Goal: Transaction & Acquisition: Purchase product/service

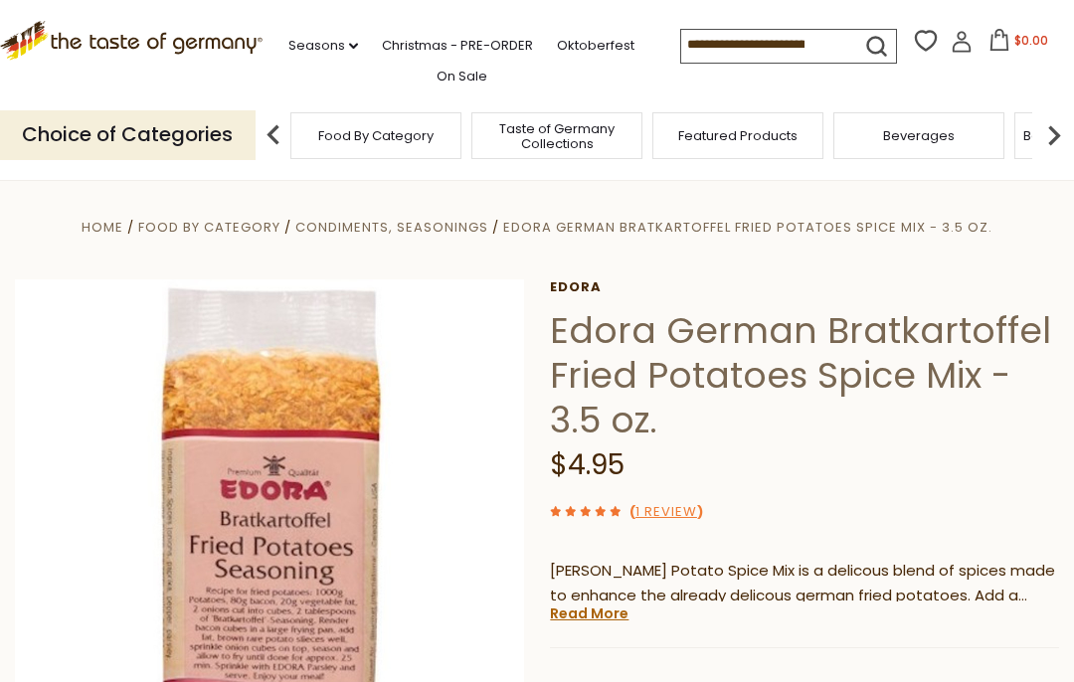
click at [557, 57] on link "Oktoberfest" at bounding box center [596, 46] width 78 height 22
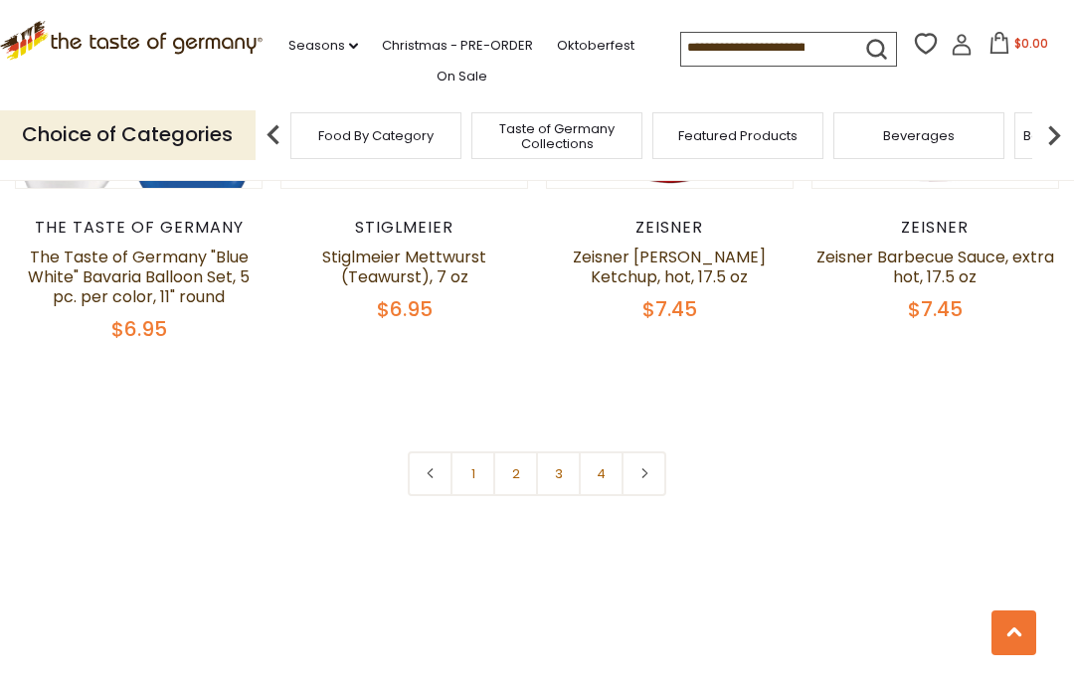
scroll to position [4492, 0]
click at [462, 70] on link "On Sale" at bounding box center [462, 77] width 51 height 22
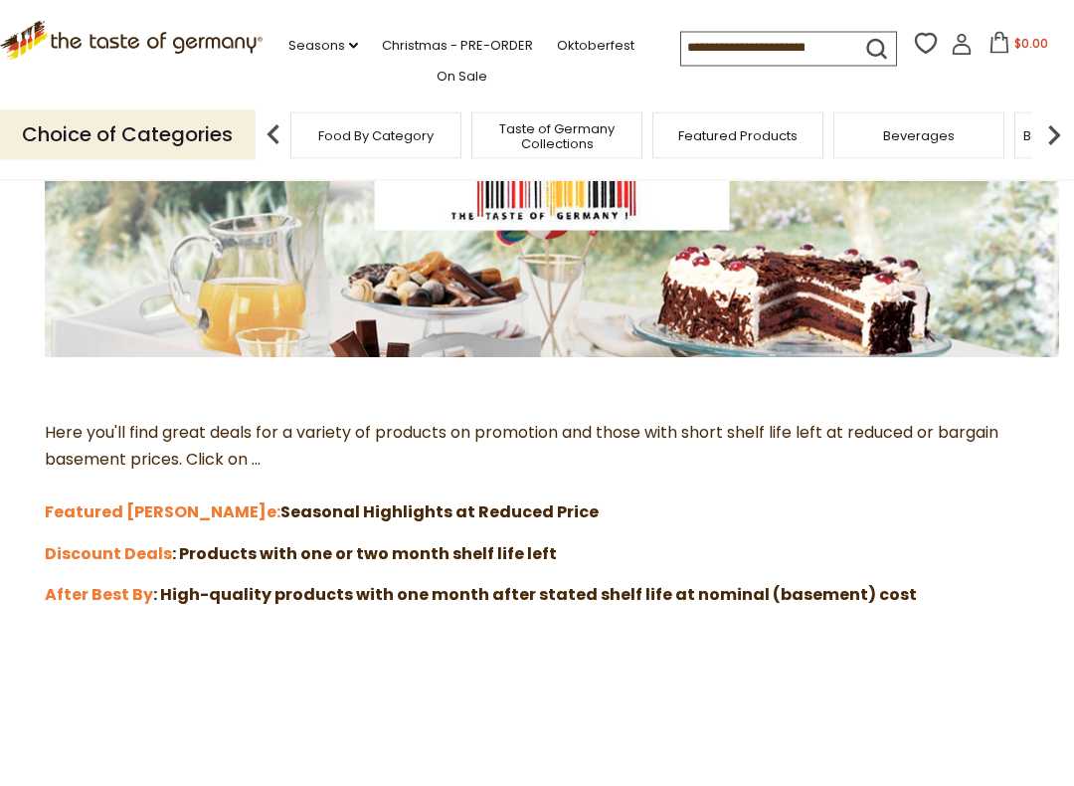
scroll to position [302, 0]
click at [257, 542] on strong ": Products with one or two month shelf life left" at bounding box center [364, 553] width 385 height 23
click at [95, 542] on strong "Discount Deals" at bounding box center [108, 553] width 127 height 23
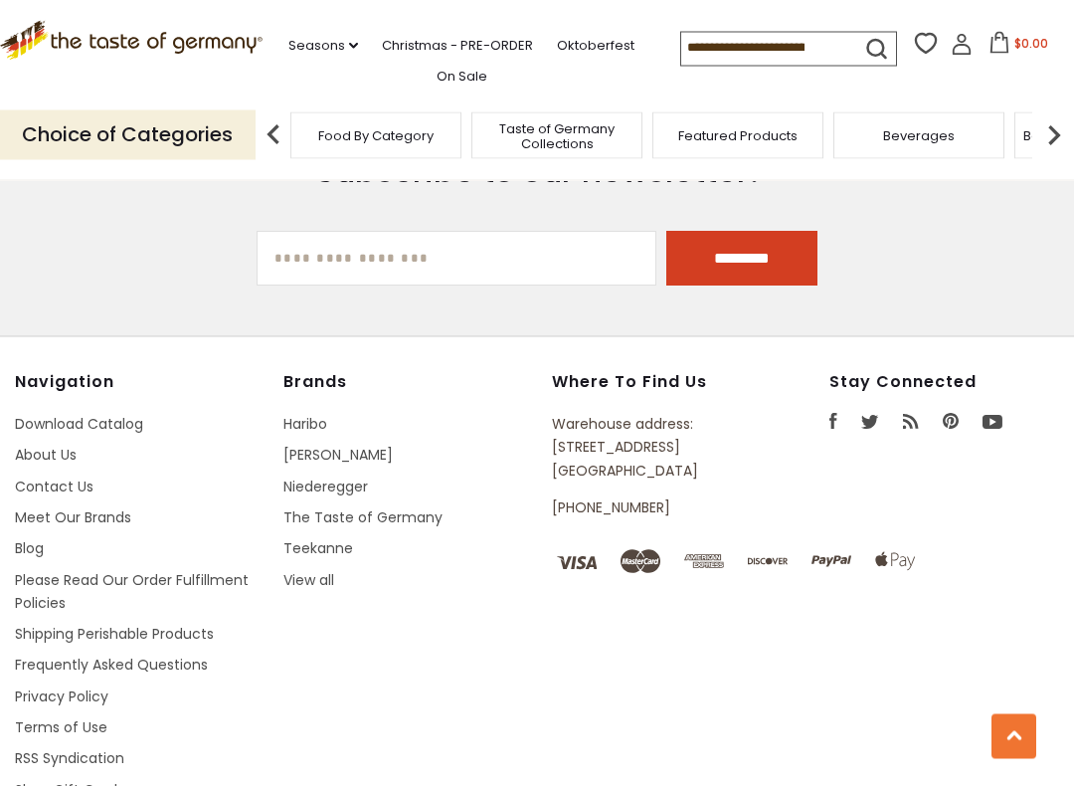
scroll to position [5407, 0]
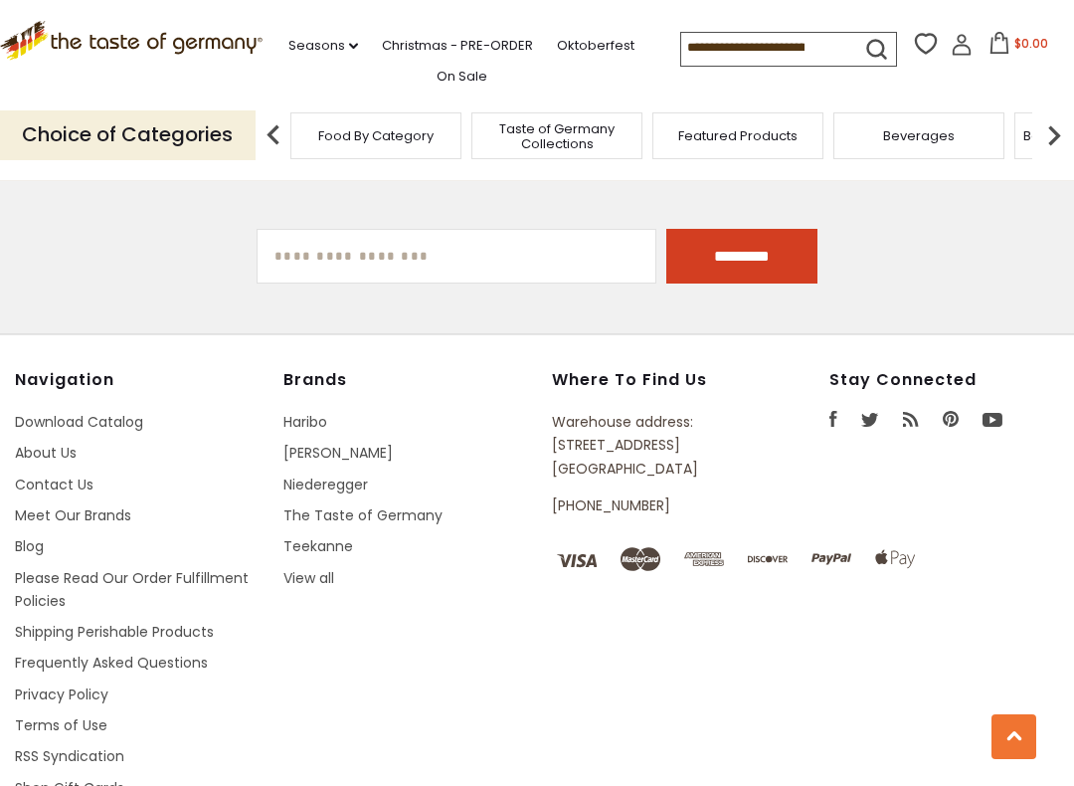
click at [47, 412] on link "Download Catalog" at bounding box center [79, 422] width 128 height 20
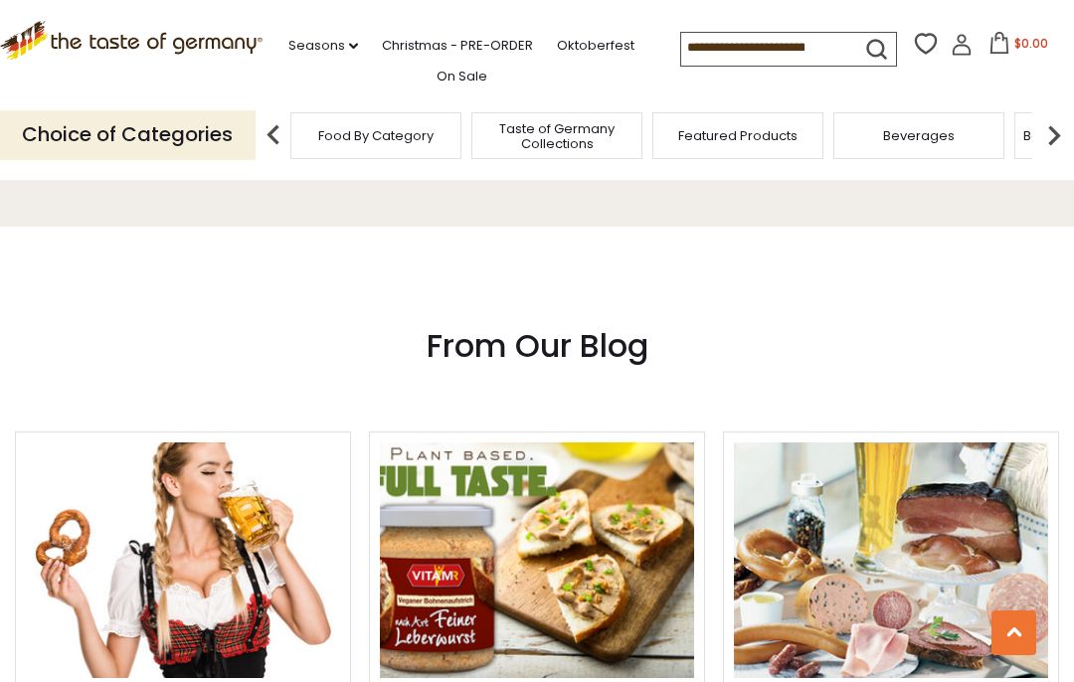
scroll to position [1787, 0]
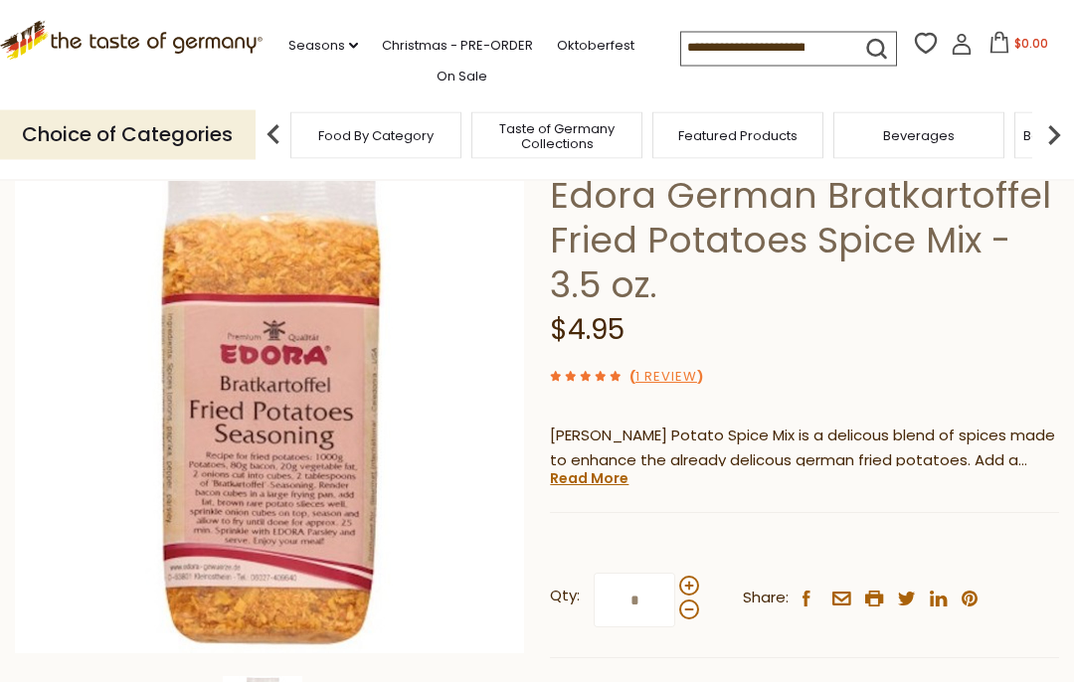
scroll to position [135, 0]
click at [575, 479] on link "Read More" at bounding box center [589, 479] width 79 height 20
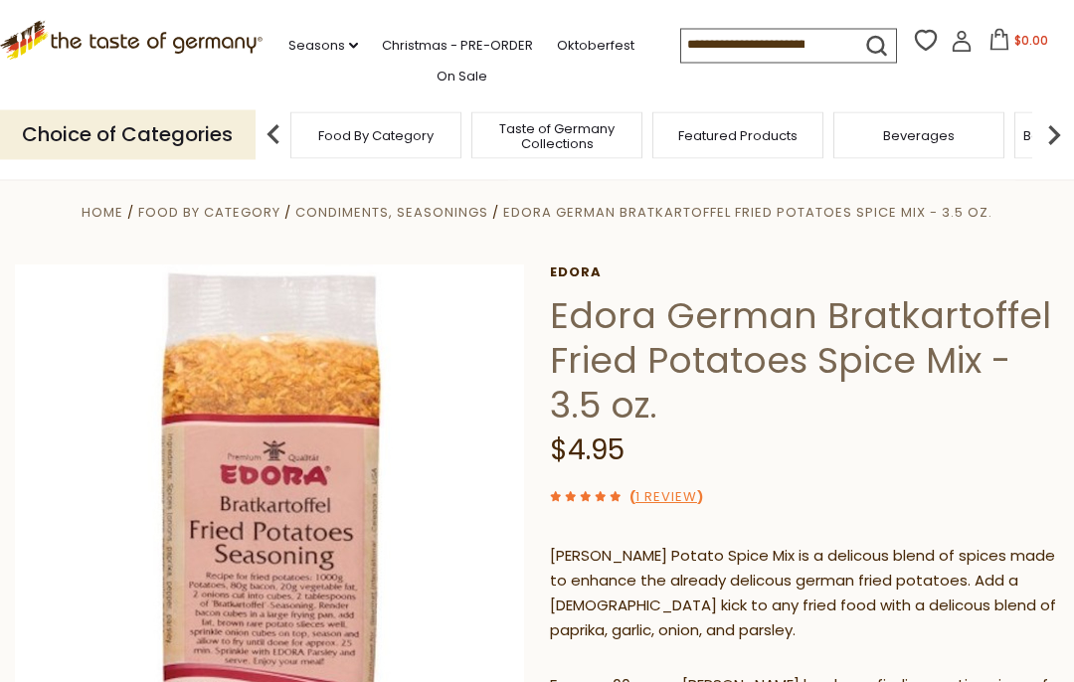
scroll to position [0, 0]
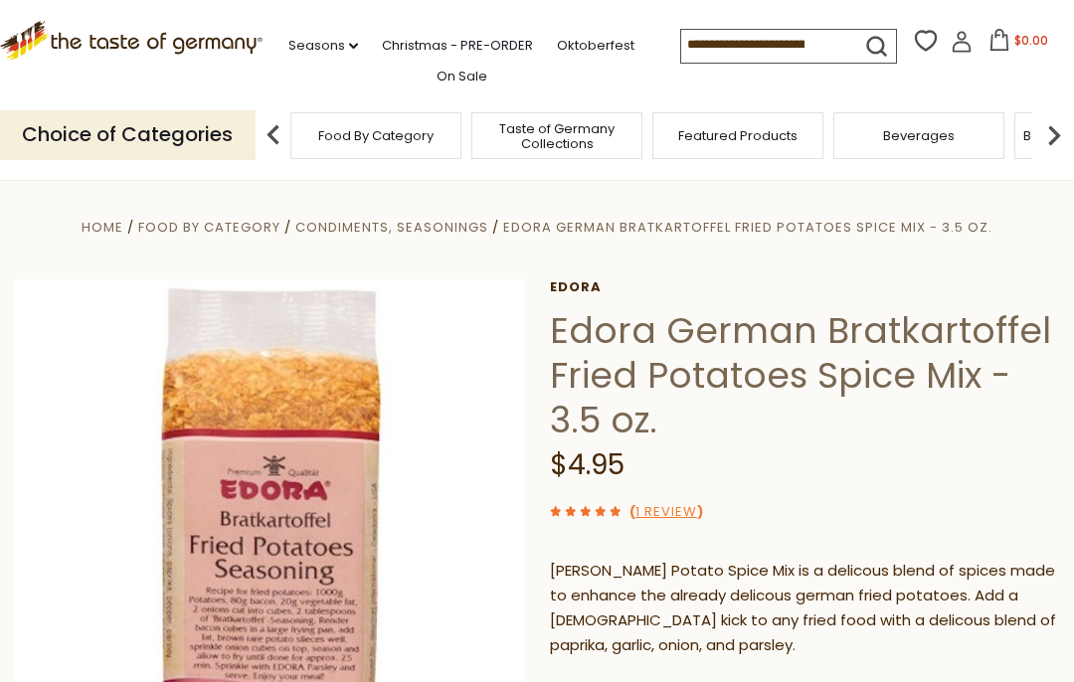
click at [387, 50] on link "Christmas - PRE-ORDER" at bounding box center [457, 46] width 151 height 22
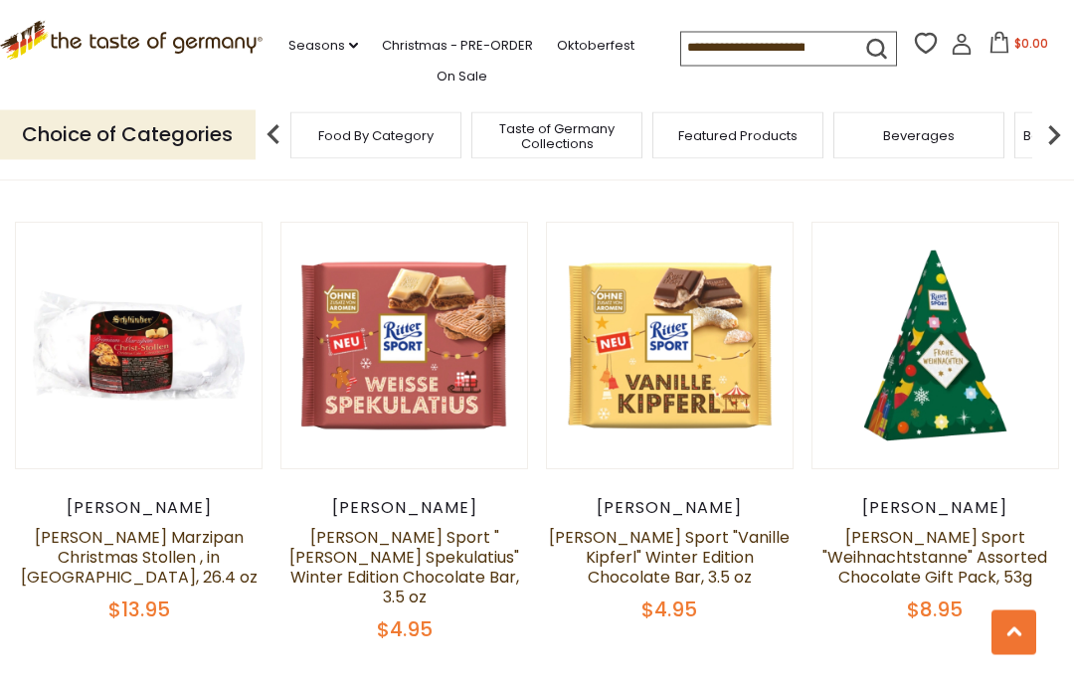
scroll to position [2800, 0]
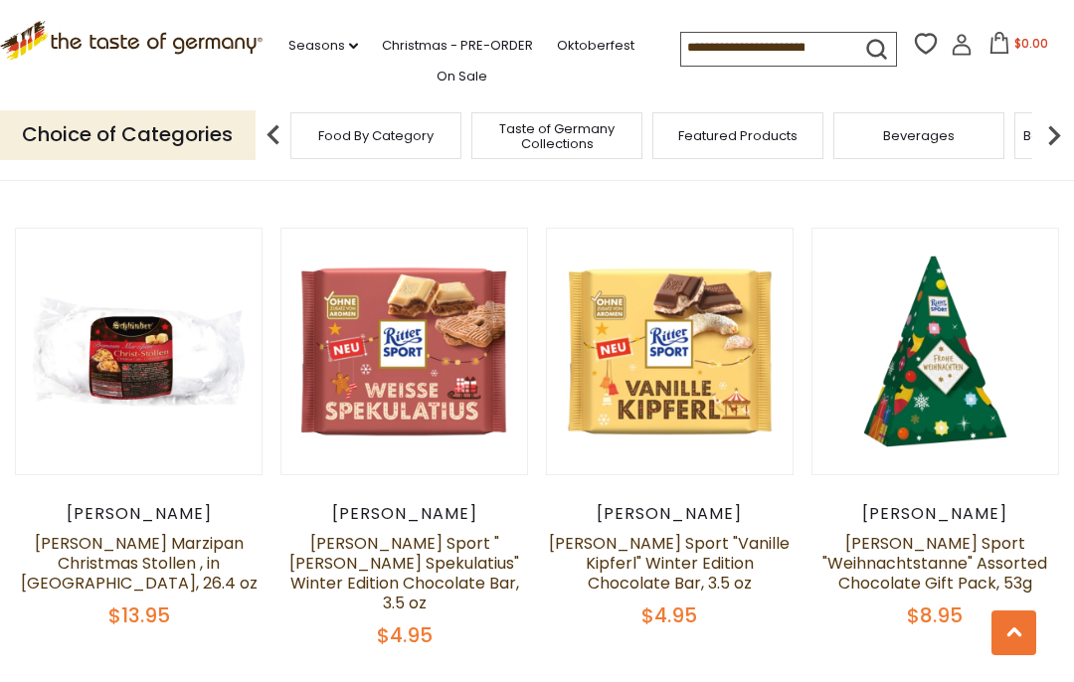
click at [593, 532] on link "[PERSON_NAME] Sport "Vanille Kipferl" Winter Edition Chocolate Bar, 3.5 oz" at bounding box center [669, 563] width 241 height 63
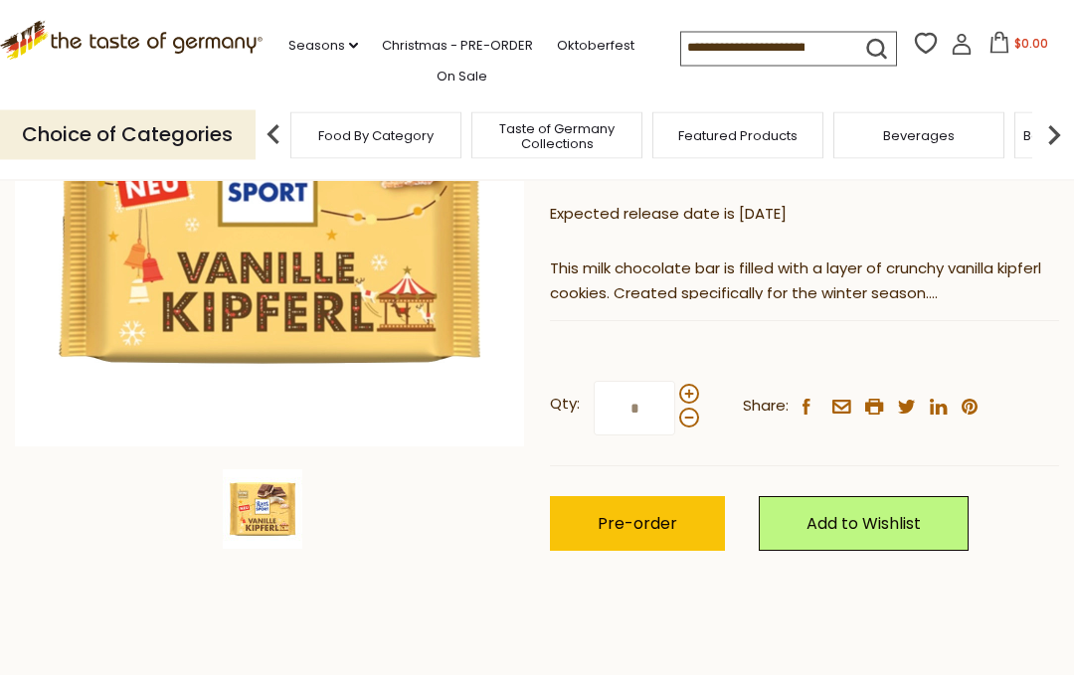
scroll to position [342, 0]
click at [602, 512] on span "Pre-order" at bounding box center [638, 523] width 80 height 23
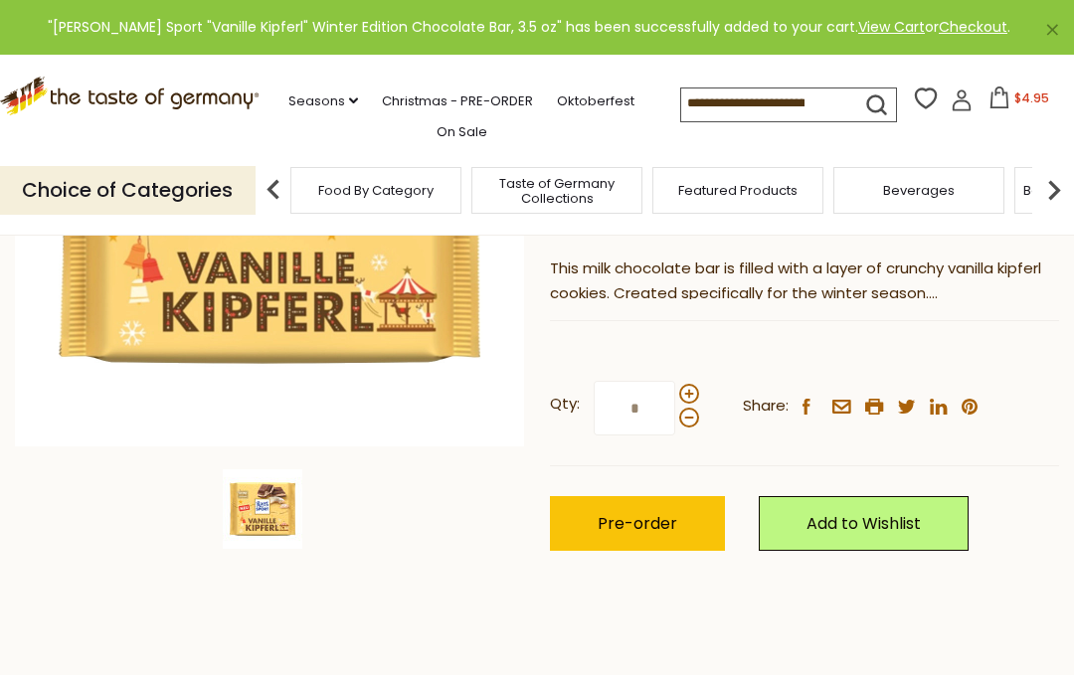
click at [630, 402] on input "*" at bounding box center [635, 408] width 82 height 55
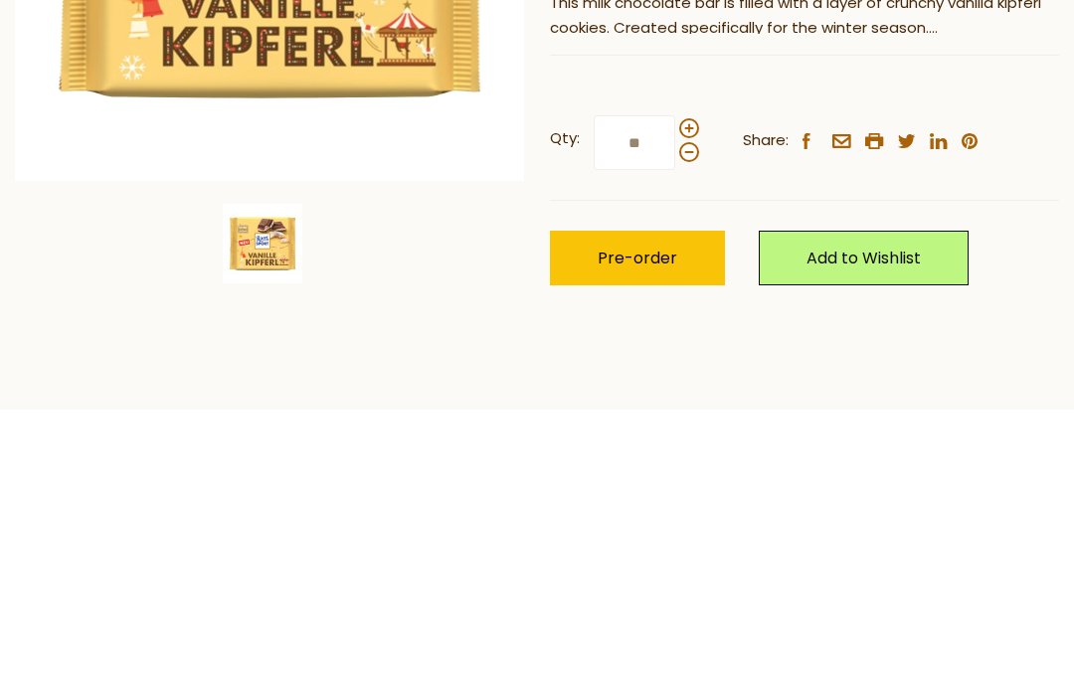
click at [679, 409] on span at bounding box center [689, 419] width 20 height 20
click at [675, 382] on input "**" at bounding box center [635, 409] width 82 height 55
click at [679, 409] on span at bounding box center [689, 419] width 20 height 20
click at [675, 382] on input "**" at bounding box center [635, 409] width 82 height 55
click at [685, 409] on span at bounding box center [689, 419] width 20 height 20
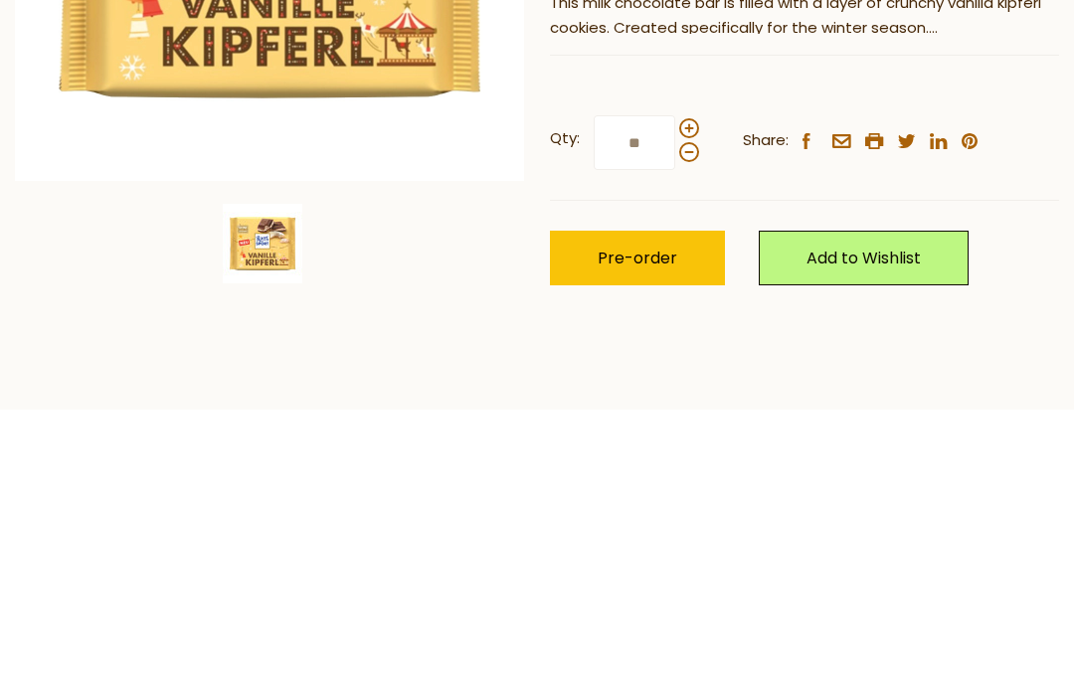
click at [675, 382] on input "**" at bounding box center [635, 409] width 82 height 55
click at [690, 409] on span at bounding box center [689, 419] width 20 height 20
click at [675, 382] on input "**" at bounding box center [635, 409] width 82 height 55
click at [692, 409] on span at bounding box center [689, 419] width 20 height 20
click at [675, 382] on input "**" at bounding box center [635, 409] width 82 height 55
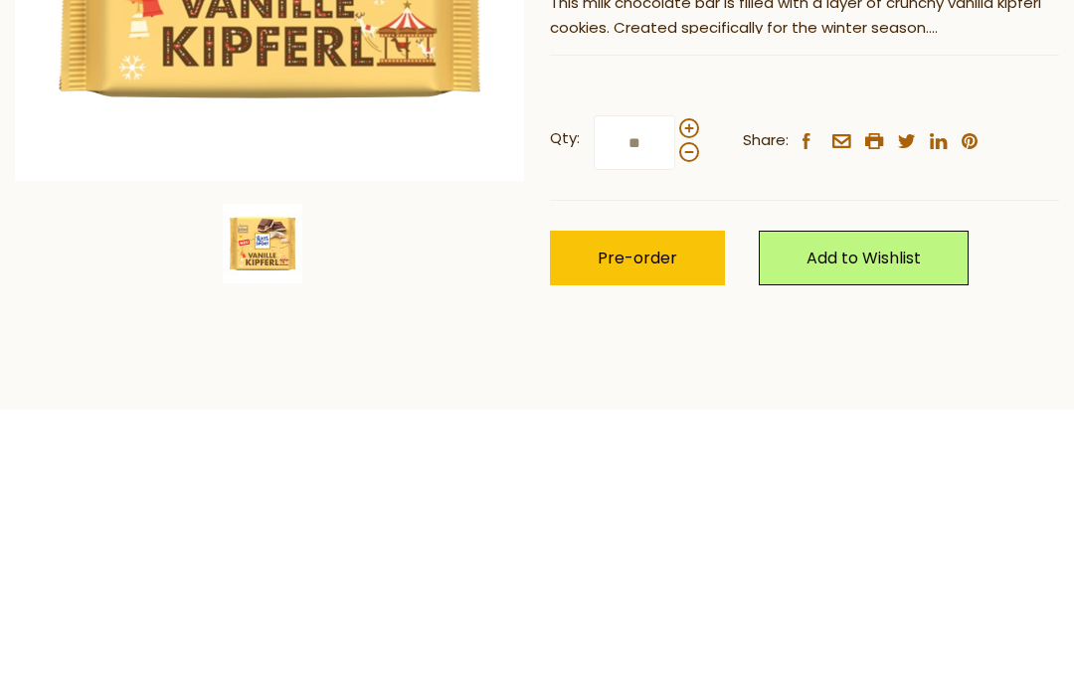
click at [692, 409] on span at bounding box center [689, 419] width 20 height 20
click at [675, 382] on input "**" at bounding box center [635, 409] width 82 height 55
click at [694, 409] on span at bounding box center [689, 419] width 20 height 20
click at [675, 382] on input "*" at bounding box center [635, 409] width 82 height 55
click at [694, 409] on span at bounding box center [689, 419] width 20 height 20
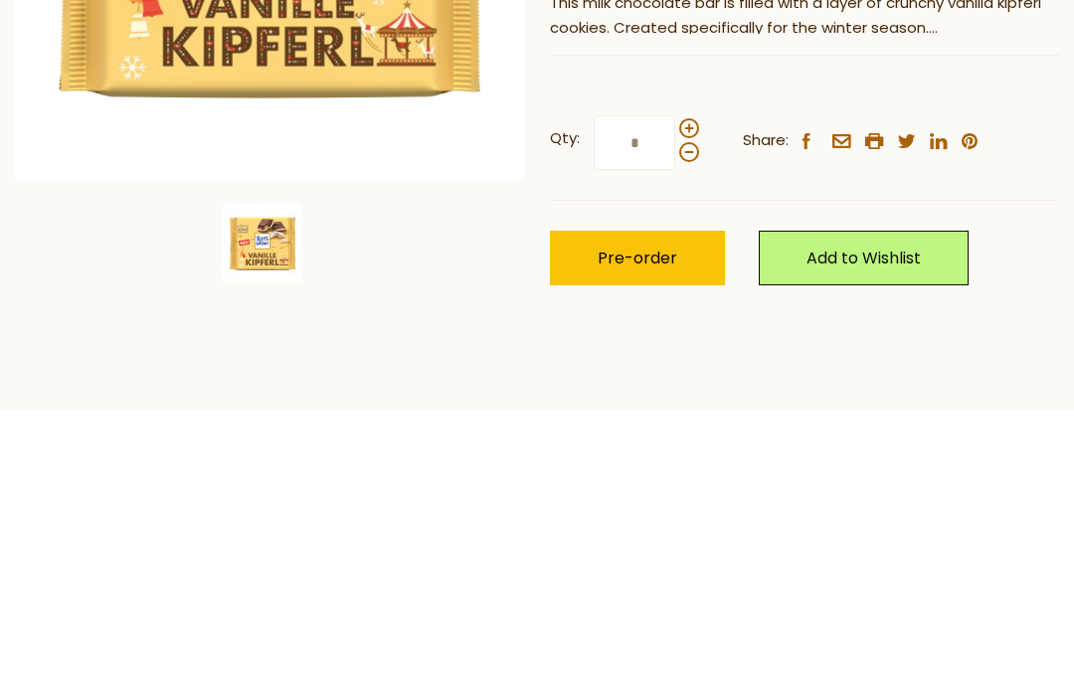
click at [675, 382] on input "*" at bounding box center [635, 409] width 82 height 55
click at [696, 409] on span at bounding box center [689, 419] width 20 height 20
click at [675, 382] on input "*" at bounding box center [635, 409] width 82 height 55
click at [692, 409] on span at bounding box center [689, 419] width 20 height 20
click at [675, 382] on input "*" at bounding box center [635, 409] width 82 height 55
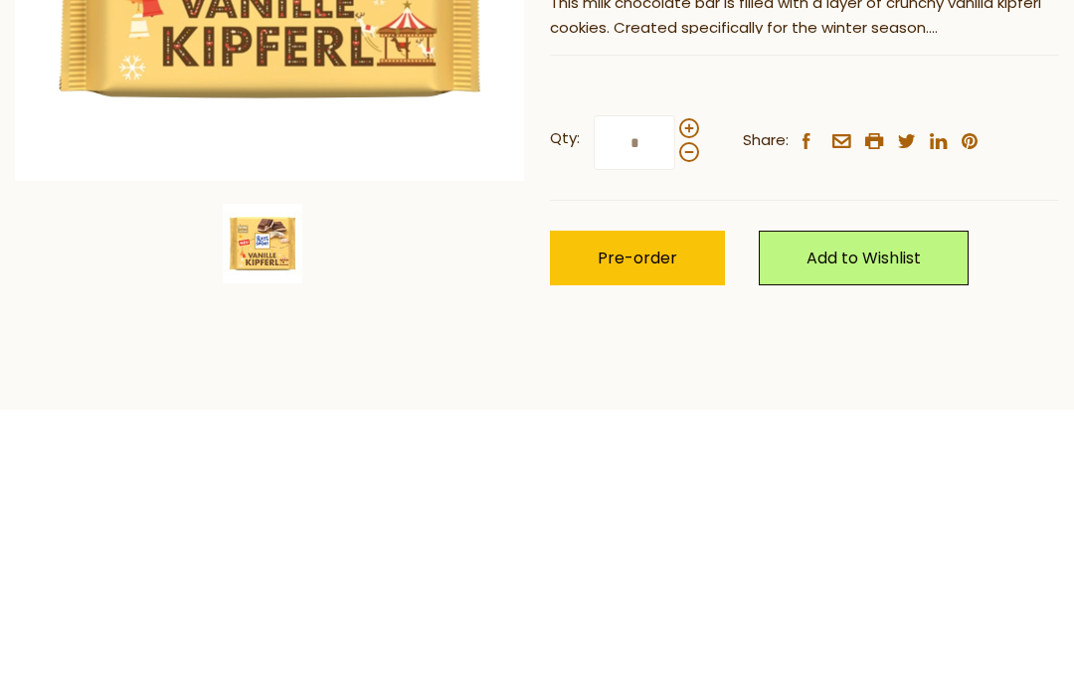
click at [692, 385] on span at bounding box center [689, 395] width 20 height 20
click at [675, 382] on input "*" at bounding box center [635, 409] width 82 height 55
type input "*"
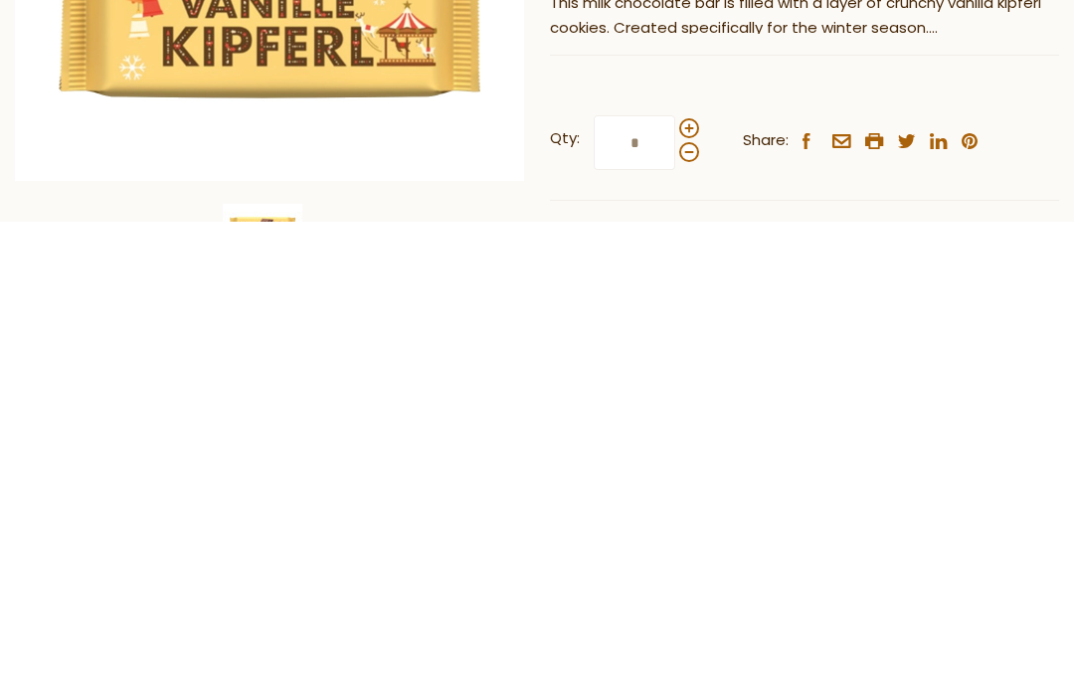
scroll to position [146, 0]
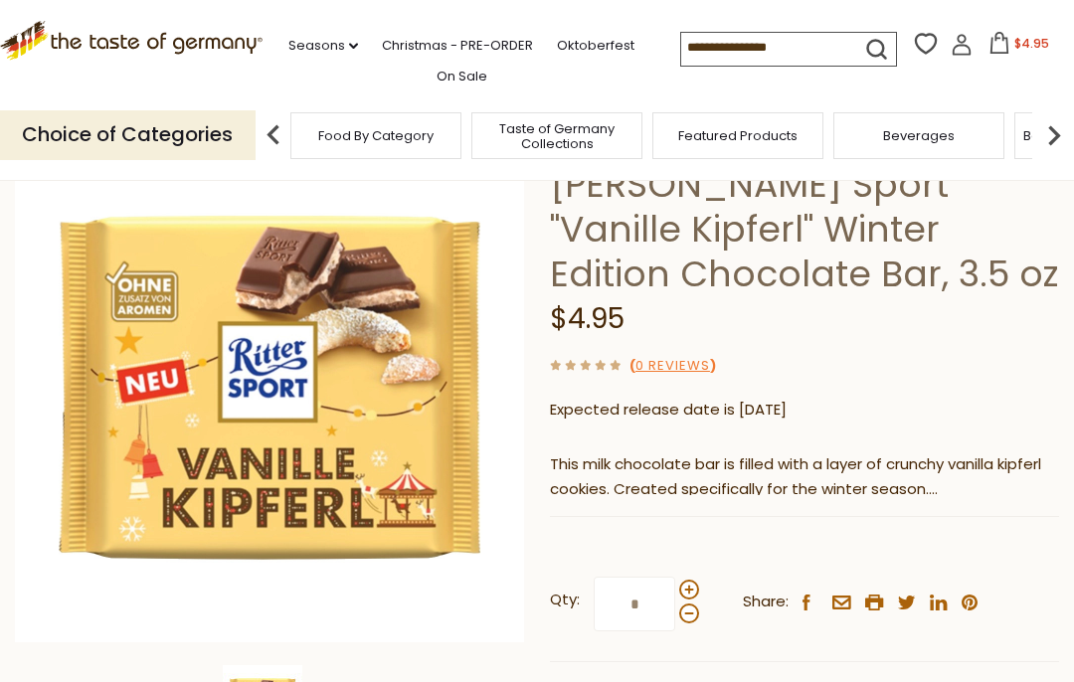
click at [678, 128] on span "Featured Products" at bounding box center [737, 135] width 119 height 15
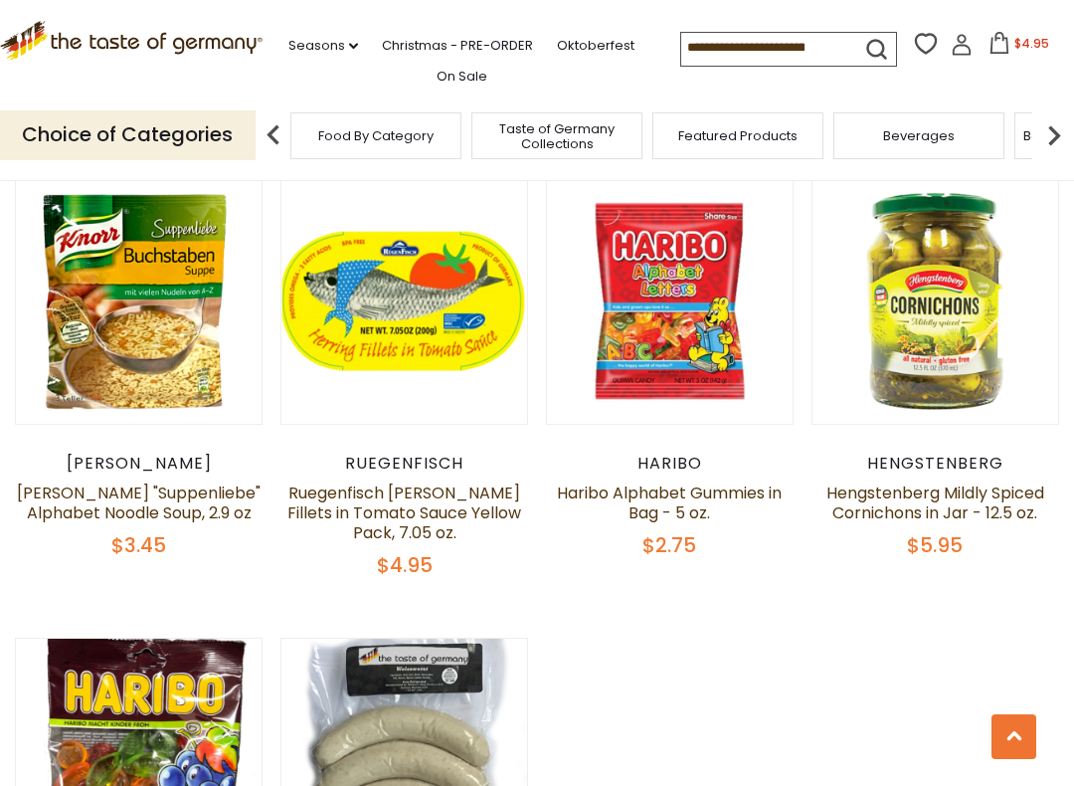
scroll to position [1160, 0]
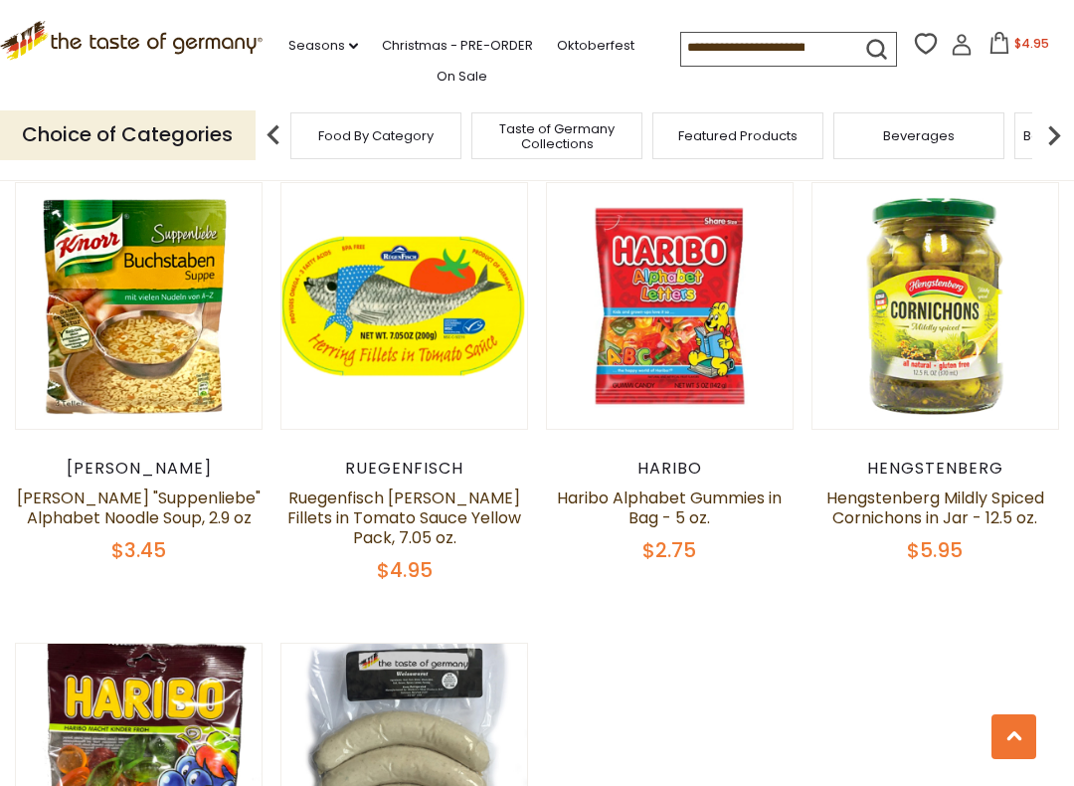
click at [854, 488] on link "Hengstenberg Mildly Spiced Cornichons in Jar - 12.5 oz." at bounding box center [936, 507] width 218 height 43
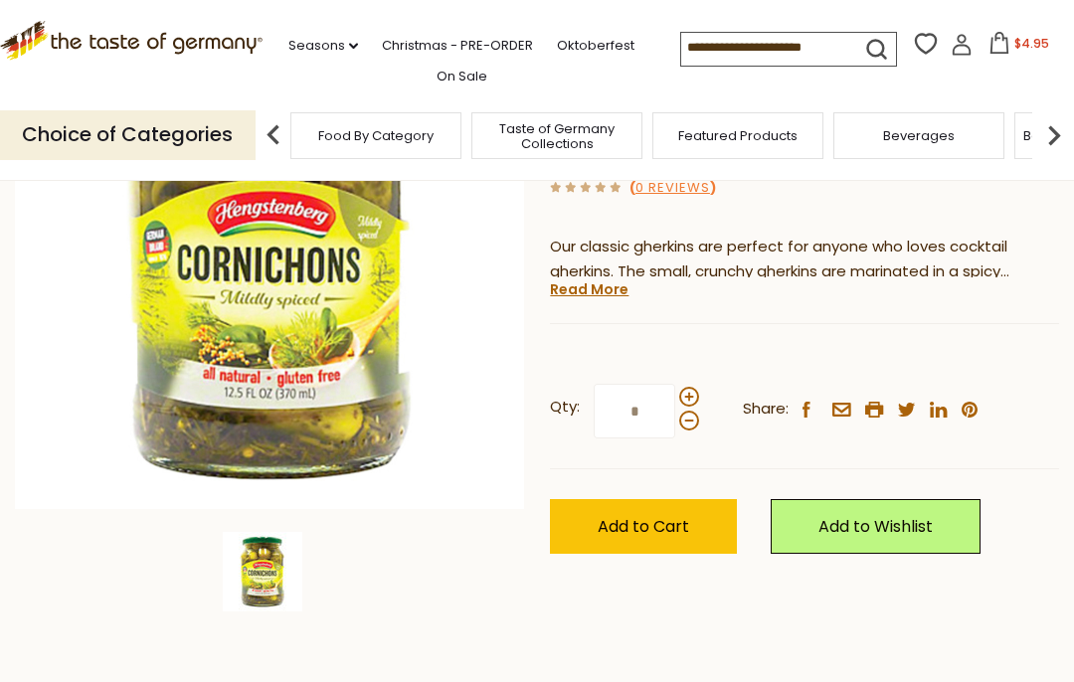
scroll to position [279, 0]
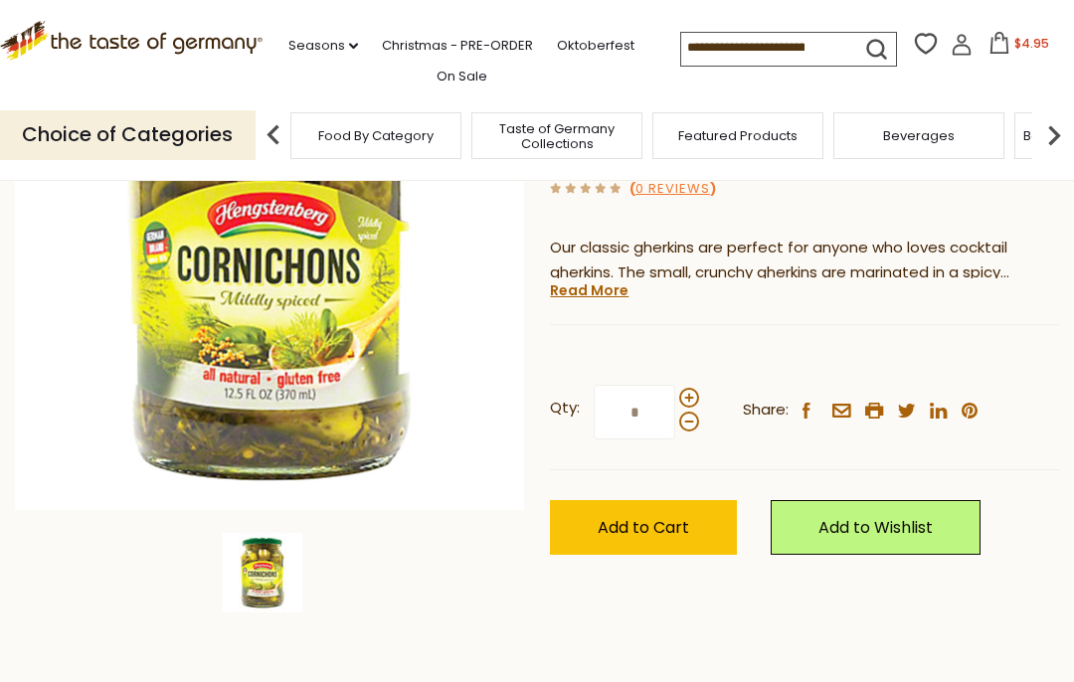
click at [597, 515] on button "Add to Cart" at bounding box center [643, 527] width 187 height 55
click at [681, 46] on input at bounding box center [765, 47] width 168 height 28
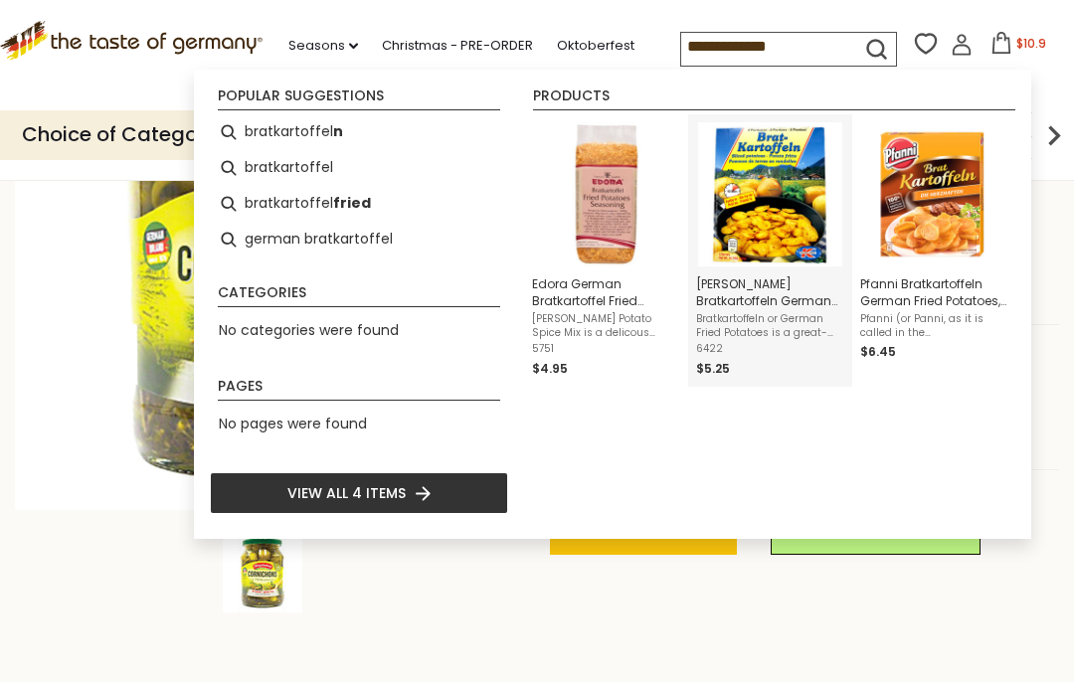
type input "**********"
click at [793, 224] on img "Dr. Knoll Bratkartoffeln German Fried Potatoes, 14.1 oz." at bounding box center [770, 194] width 144 height 144
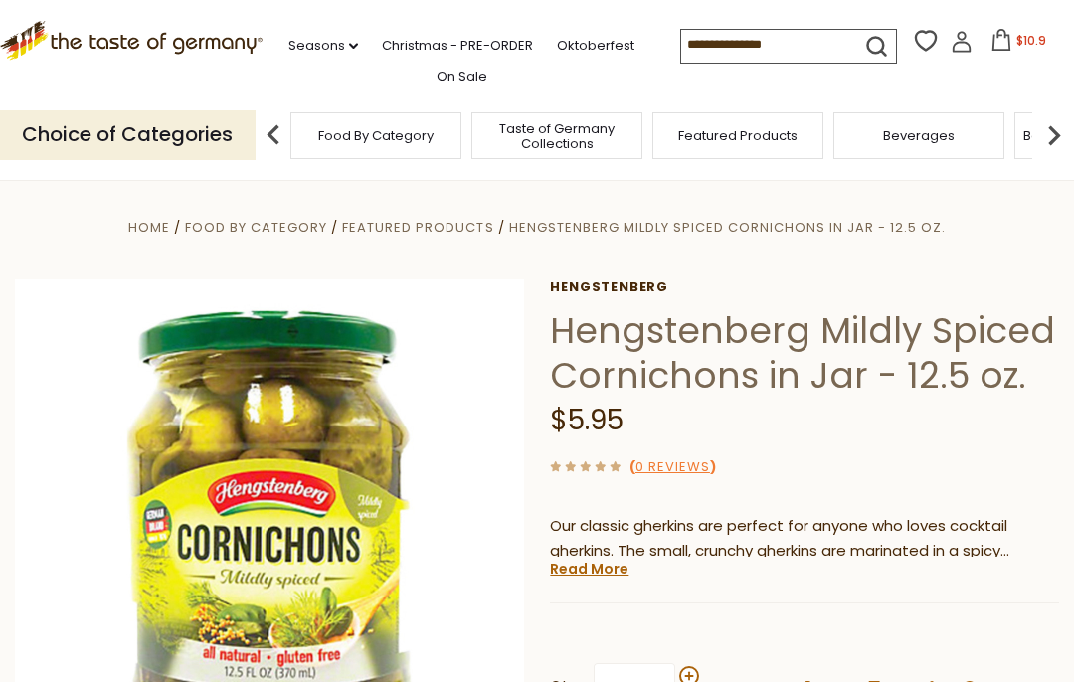
click at [812, 42] on input at bounding box center [765, 44] width 168 height 28
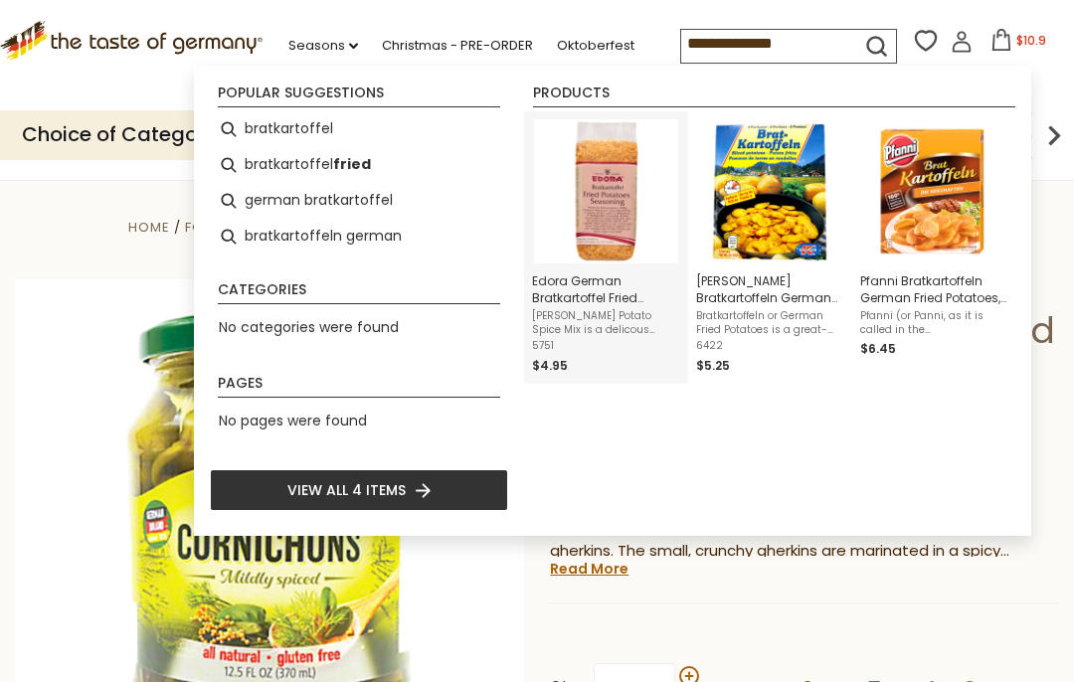
type input "**********"
click at [608, 219] on img "Edora German Bratkartoffel Fried Potatoes Spice Mix - 3.5 oz." at bounding box center [606, 191] width 144 height 144
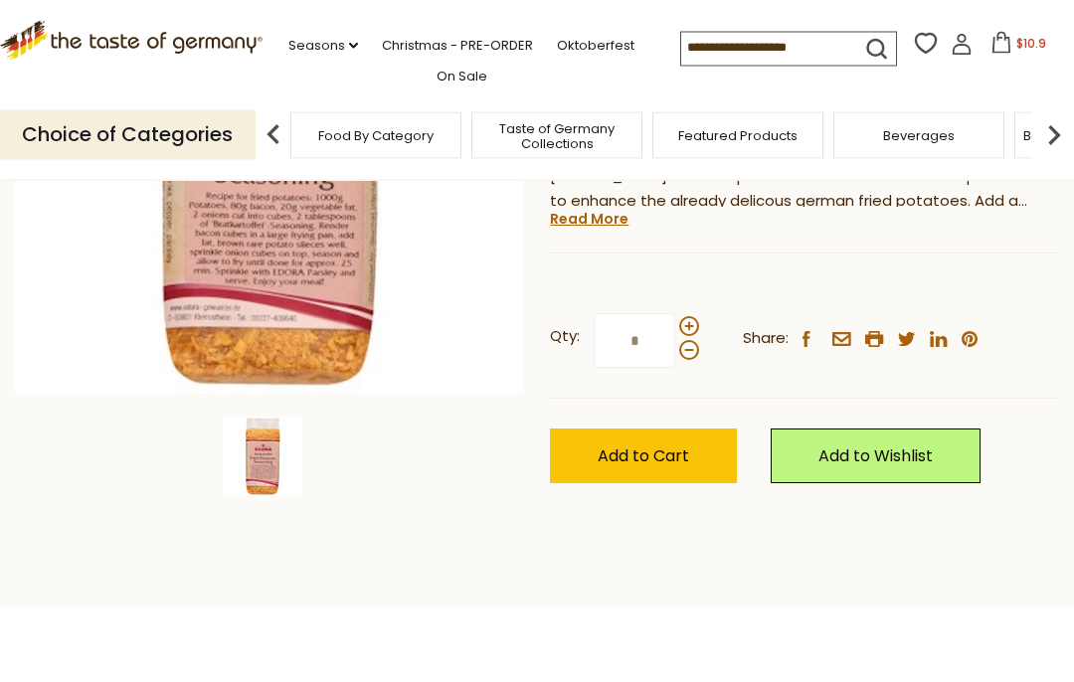
scroll to position [395, 0]
click at [687, 316] on span at bounding box center [689, 326] width 20 height 20
click at [675, 314] on input "*" at bounding box center [635, 340] width 82 height 55
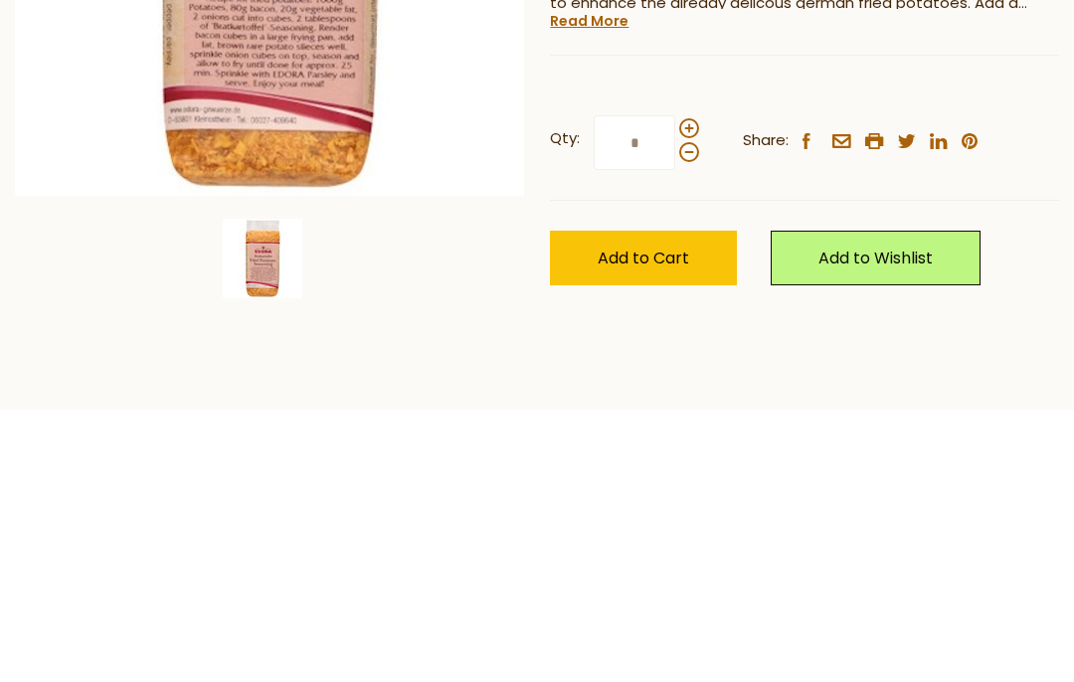
click at [684, 340] on span at bounding box center [689, 350] width 20 height 20
click at [675, 313] on input "*" at bounding box center [635, 340] width 82 height 55
click at [691, 316] on span at bounding box center [689, 326] width 20 height 20
click at [675, 313] on input "*" at bounding box center [635, 340] width 82 height 55
type input "*"
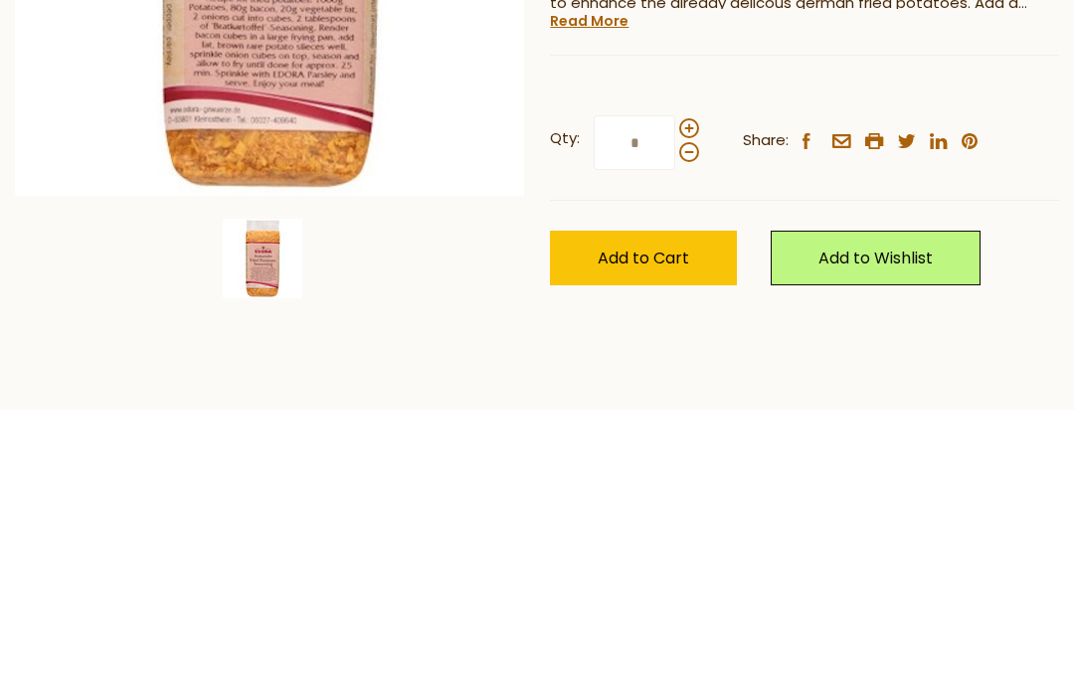
click at [659, 445] on span "Add to Cart" at bounding box center [644, 456] width 92 height 23
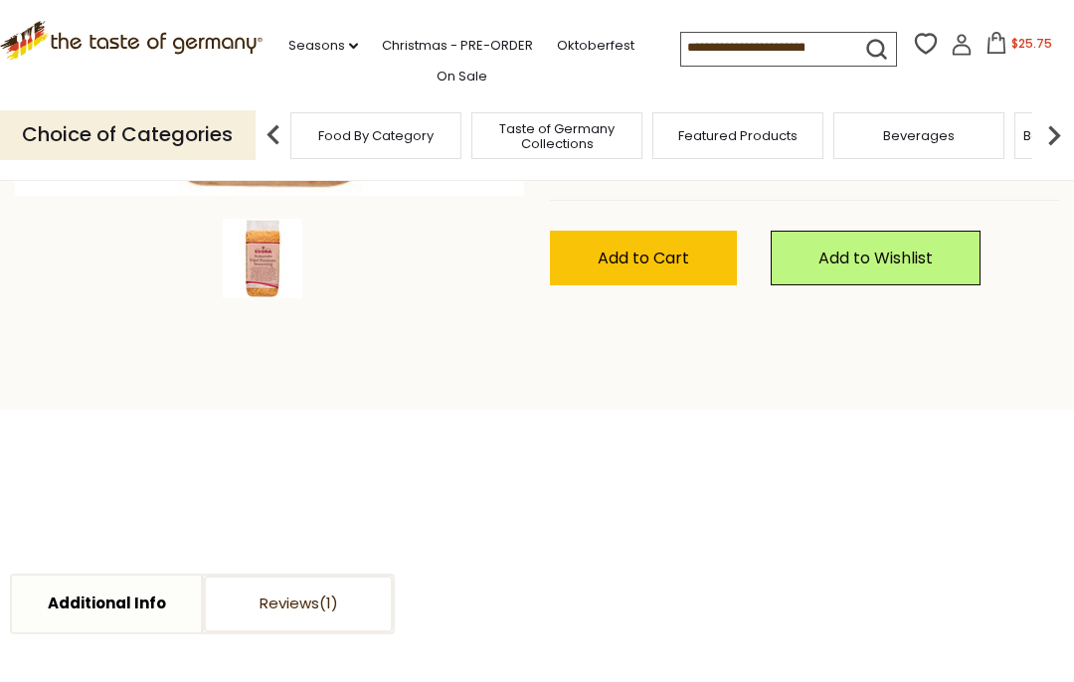
click at [799, 39] on input at bounding box center [765, 47] width 168 height 28
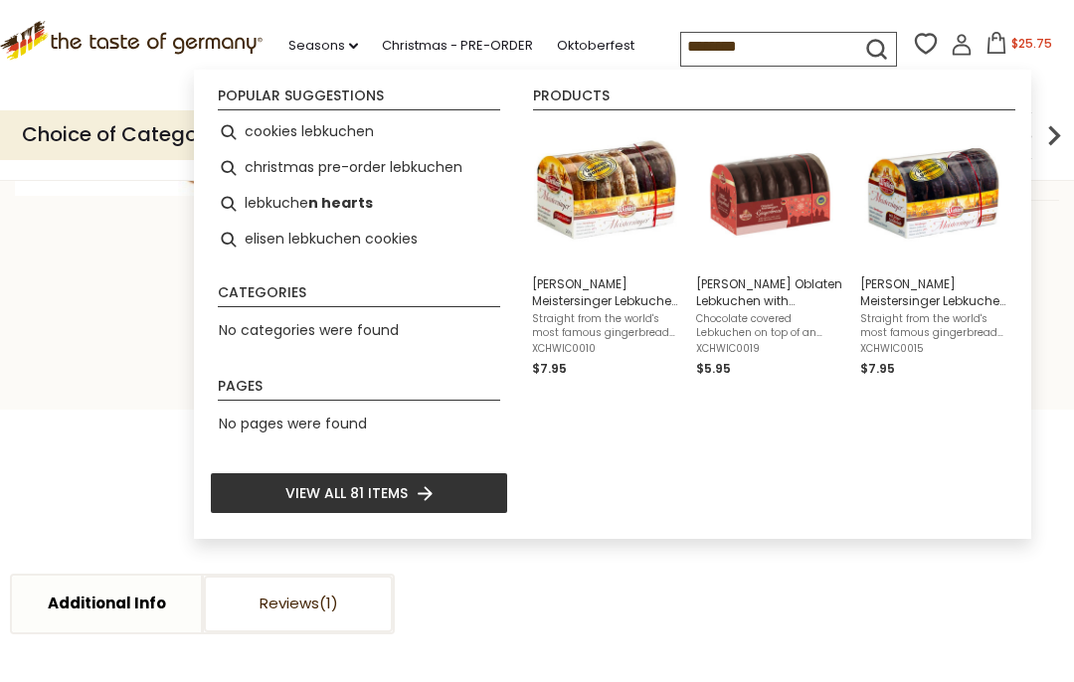
type input "*********"
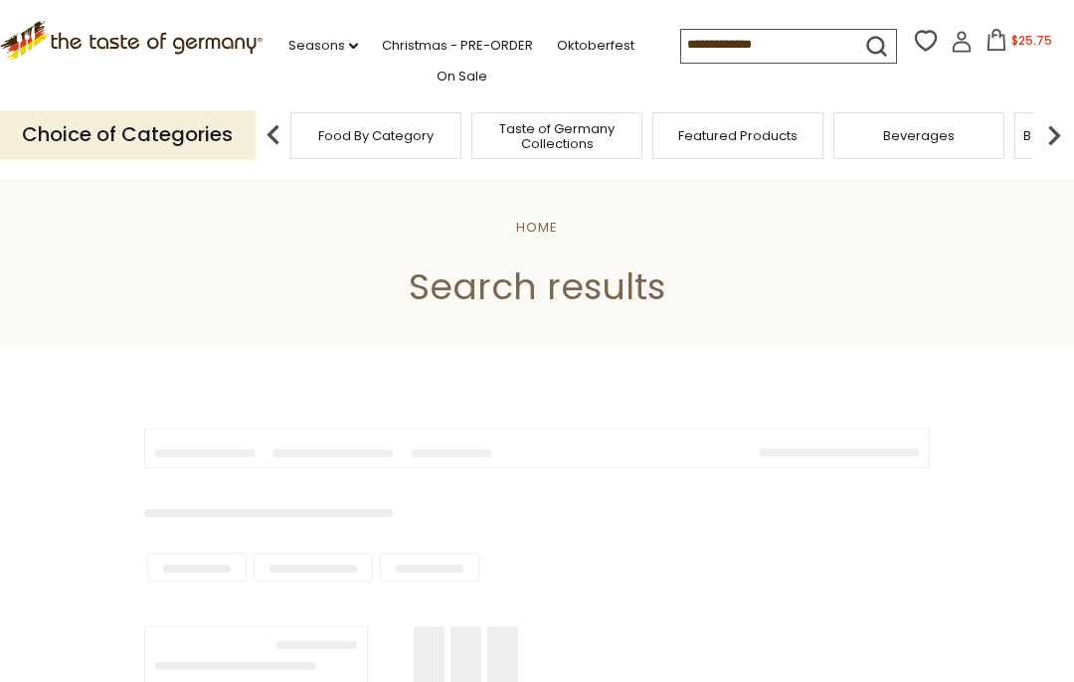
type input "*********"
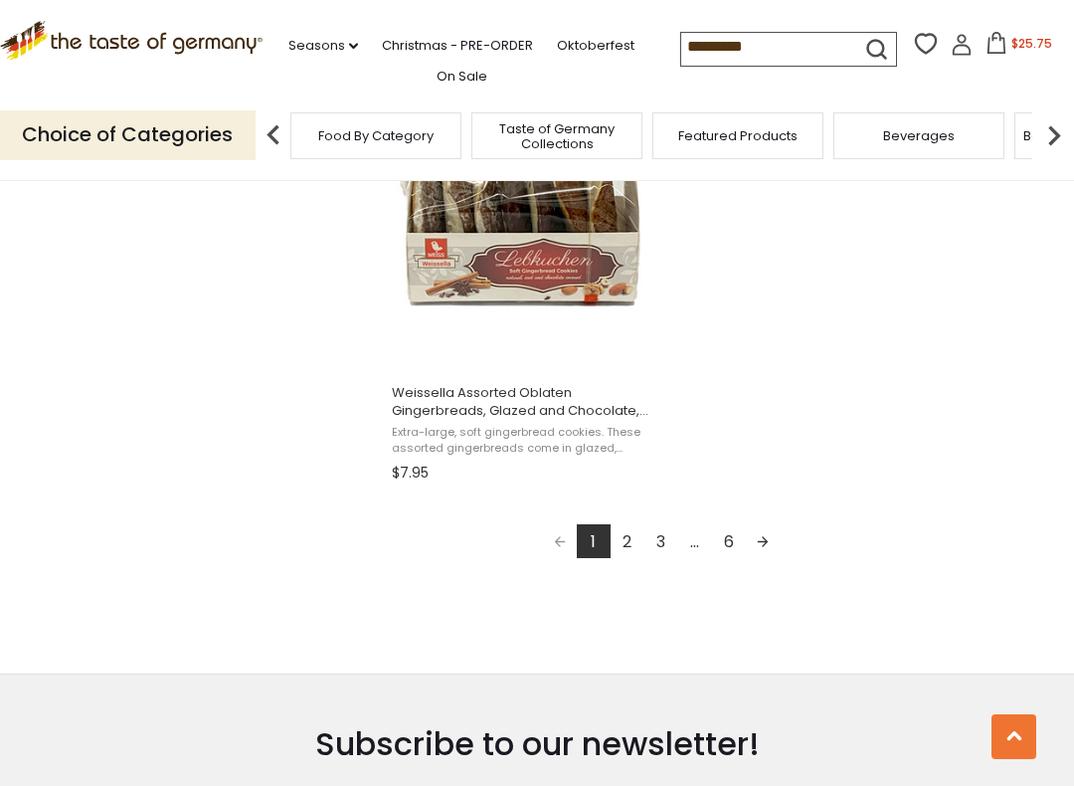
scroll to position [3532, 0]
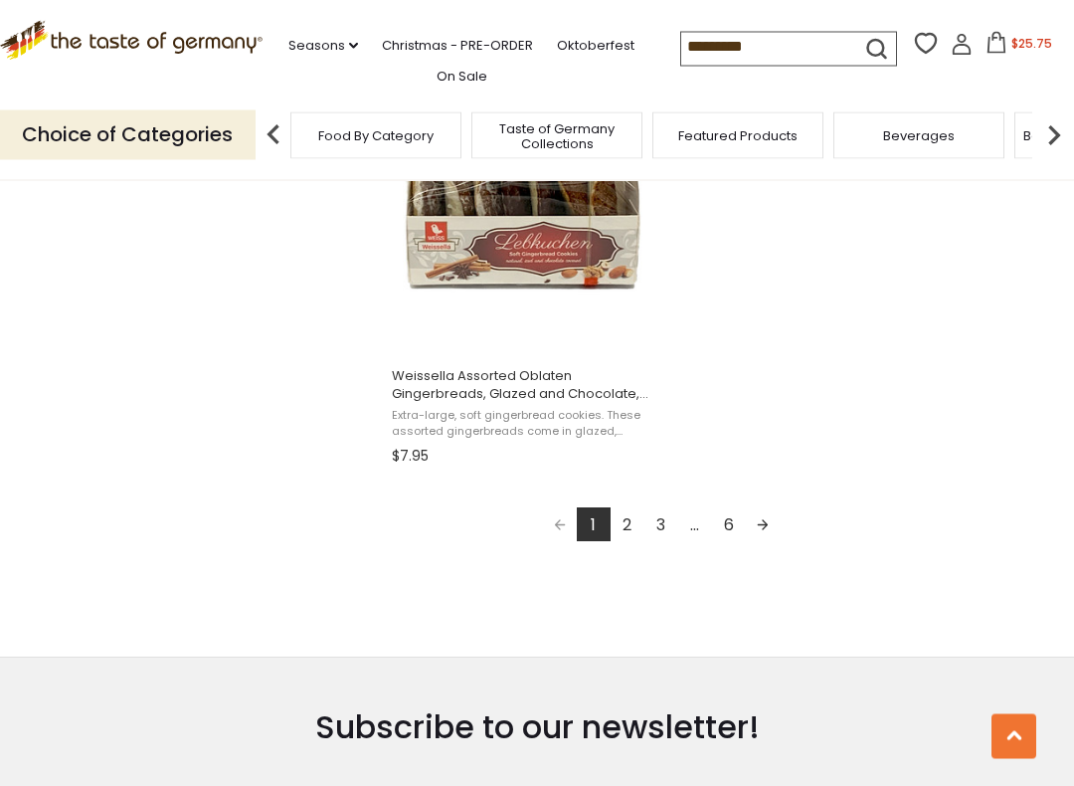
click at [760, 517] on link "Next page" at bounding box center [763, 525] width 34 height 34
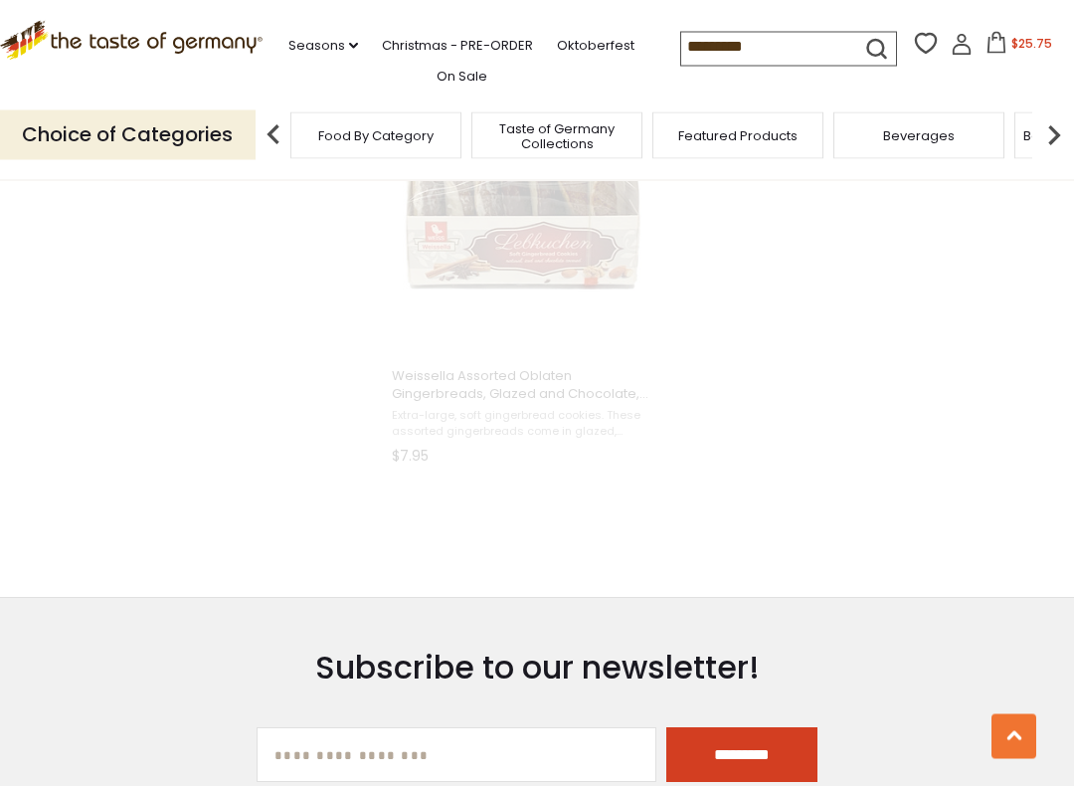
scroll to position [3509, 0]
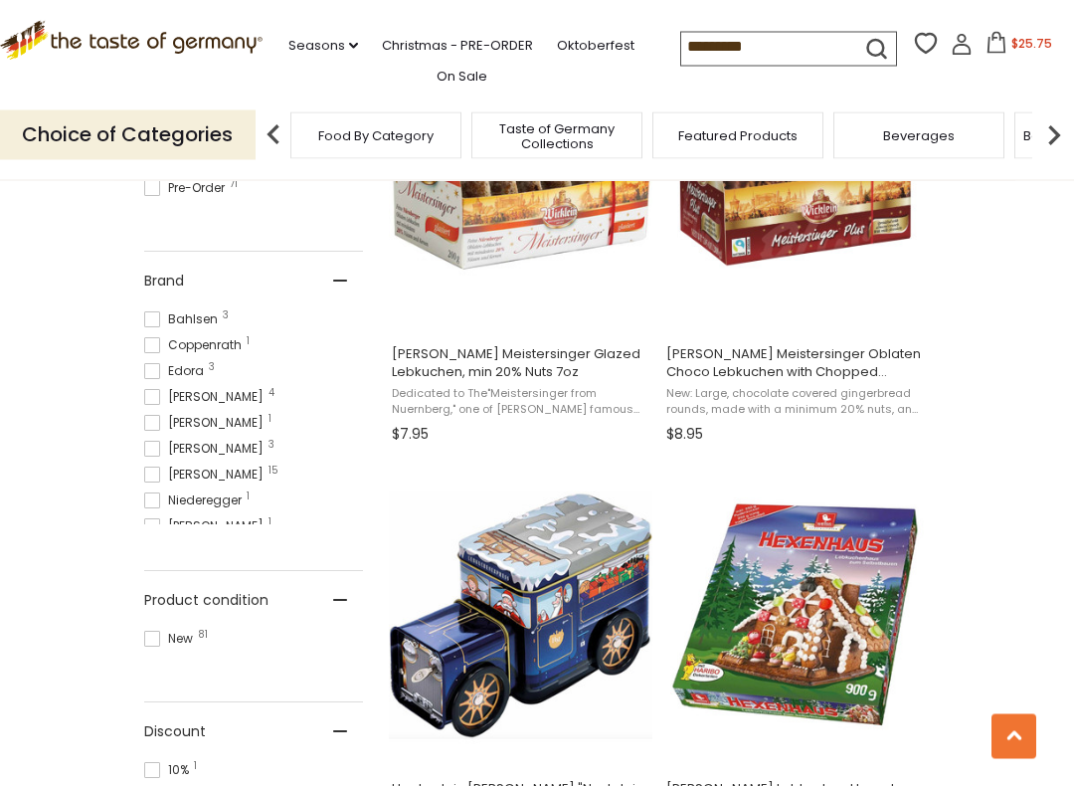
scroll to position [951, 0]
click at [533, 377] on span "[PERSON_NAME] Meistersinger Glazed Lebkuchen, min 20% Nuts 7oz" at bounding box center [521, 363] width 258 height 36
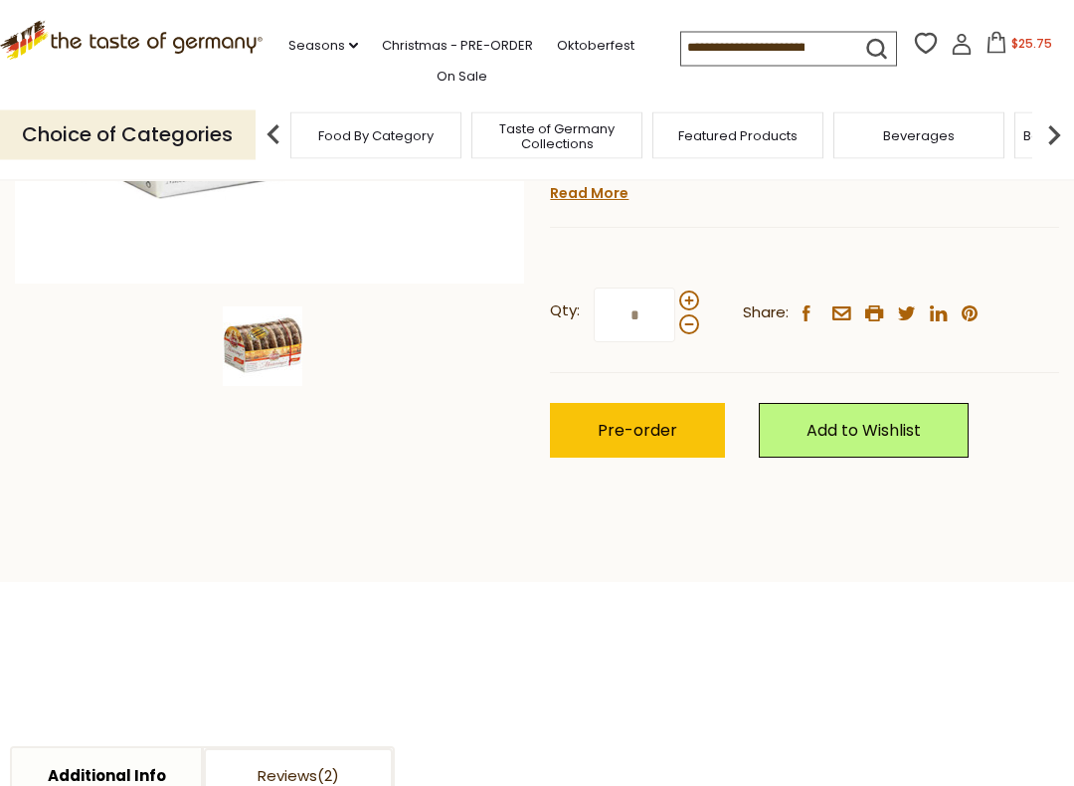
scroll to position [530, 0]
click at [656, 419] on span "Pre-order" at bounding box center [638, 430] width 80 height 23
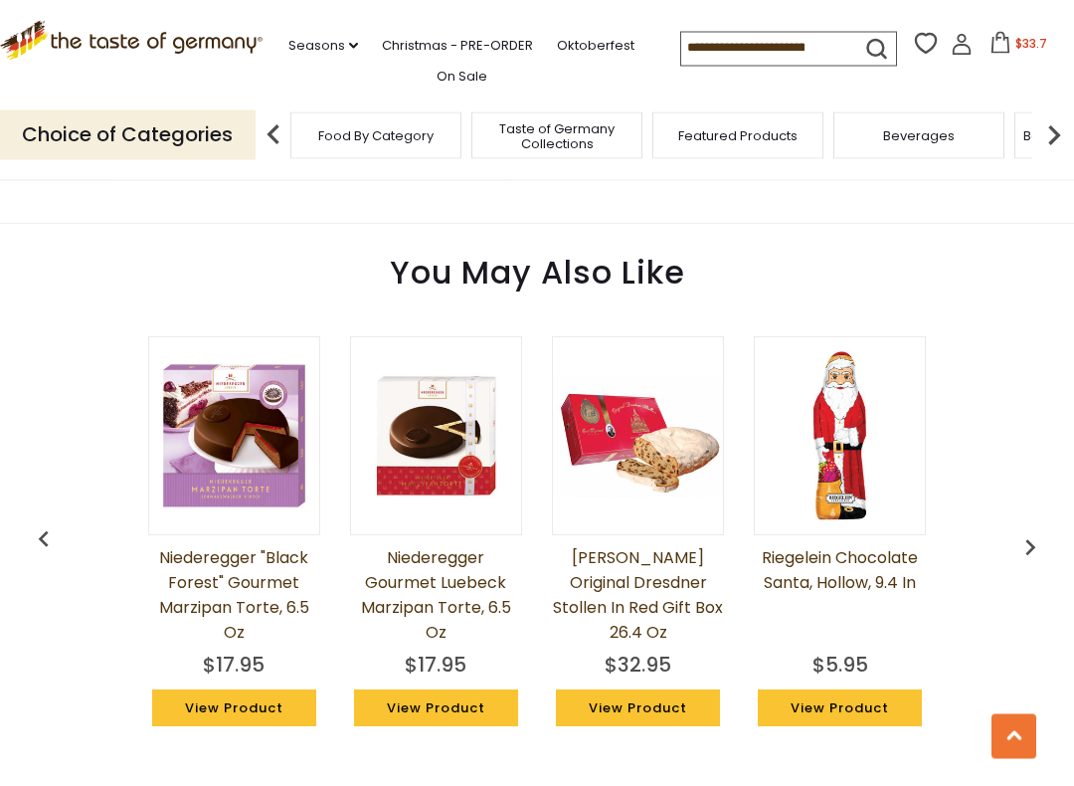
scroll to position [1503, 0]
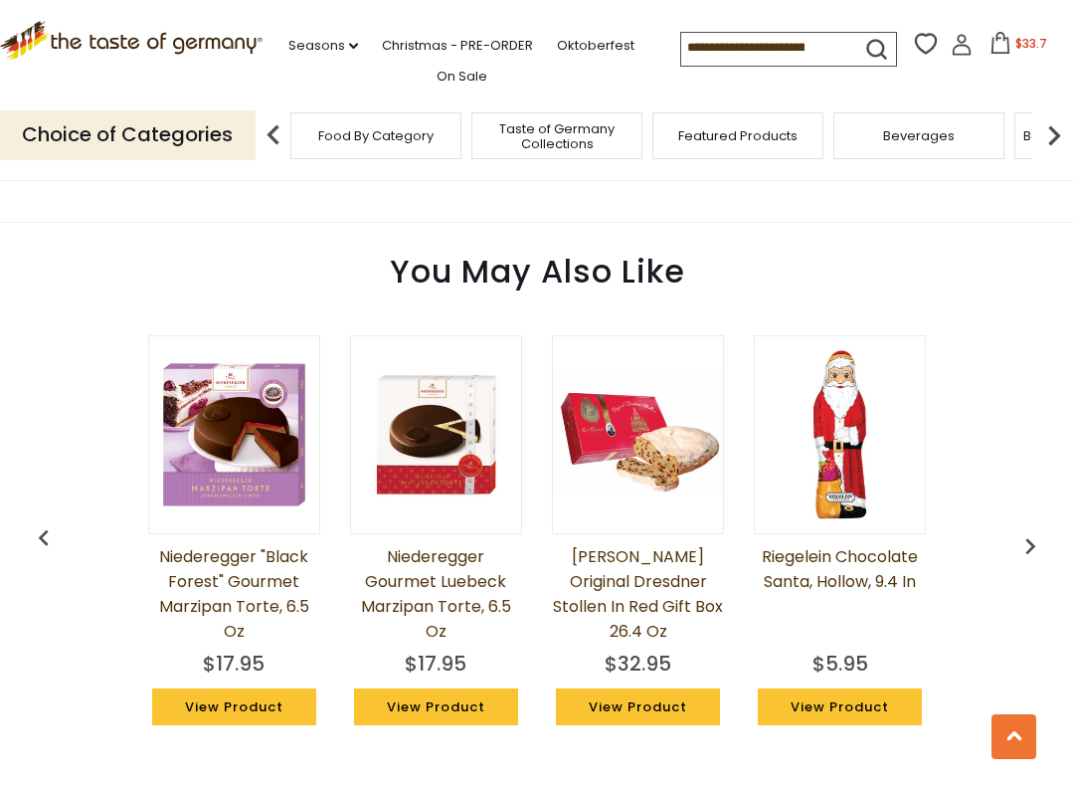
click at [576, 544] on link "[PERSON_NAME] Original Dresdner Stollen in Red Gift Box 26.4 oz" at bounding box center [638, 593] width 172 height 99
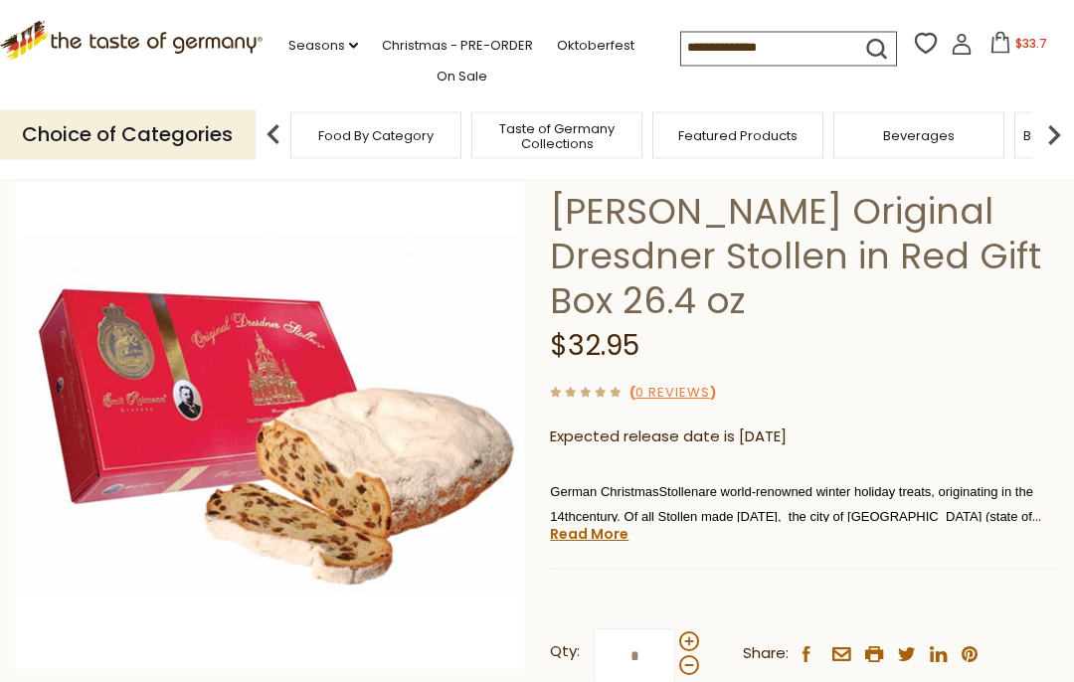
scroll to position [120, 0]
click at [192, 503] on img at bounding box center [269, 413] width 509 height 509
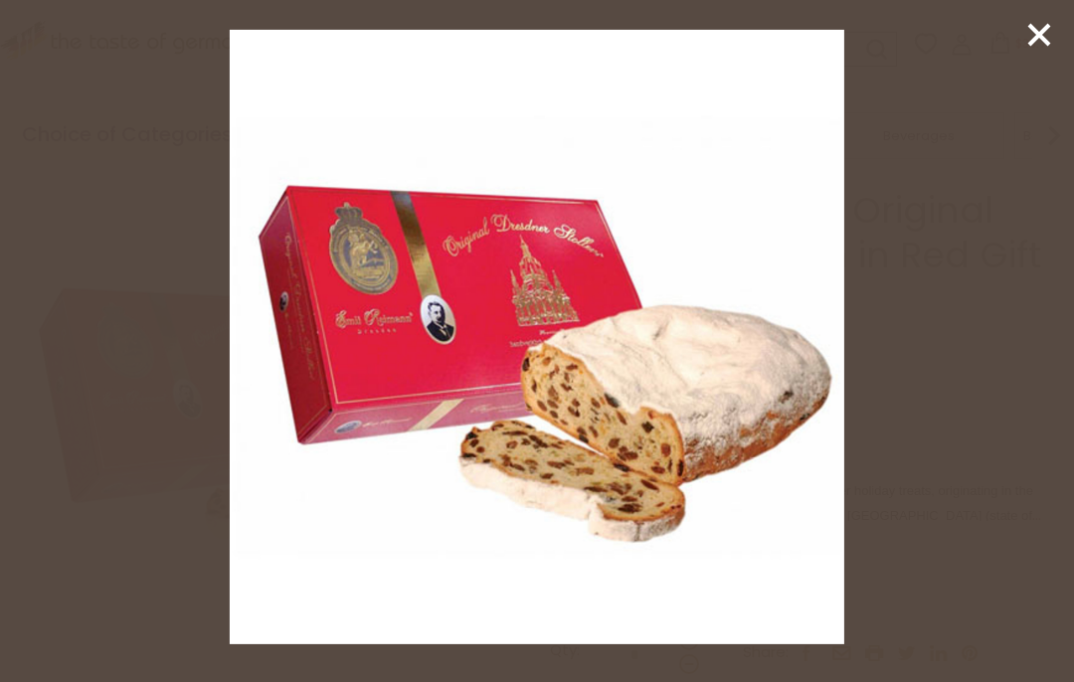
click at [147, 535] on div at bounding box center [537, 341] width 1074 height 682
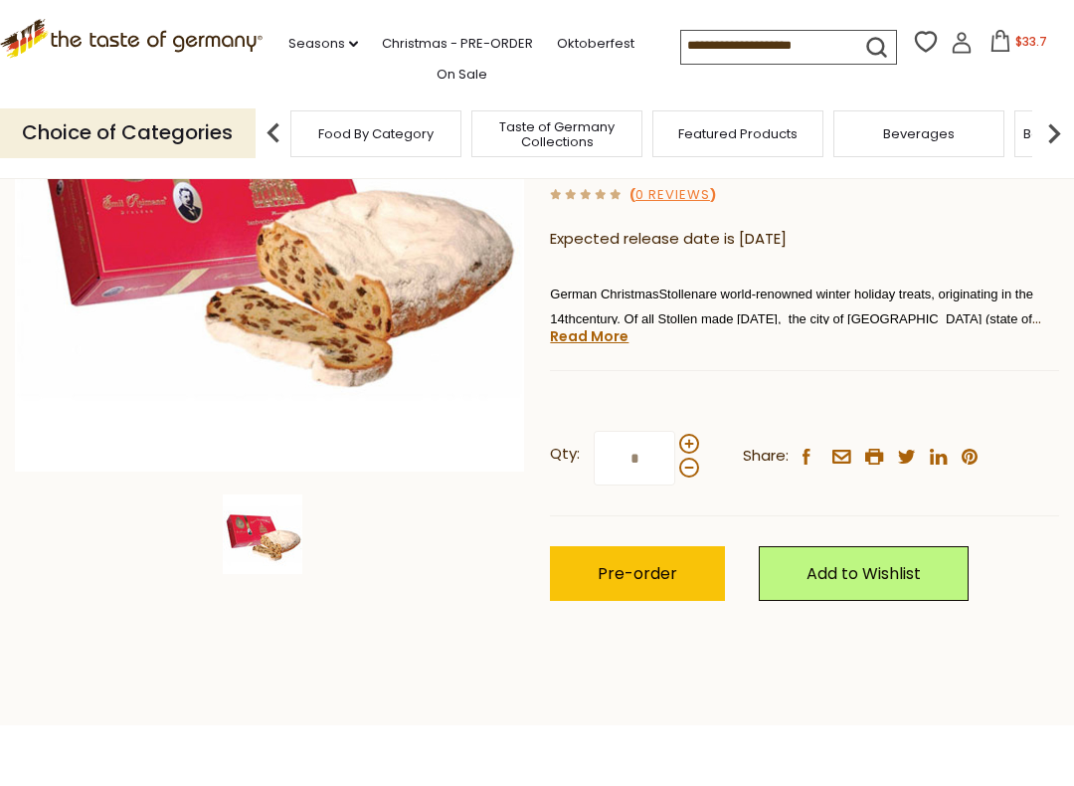
scroll to position [317, 0]
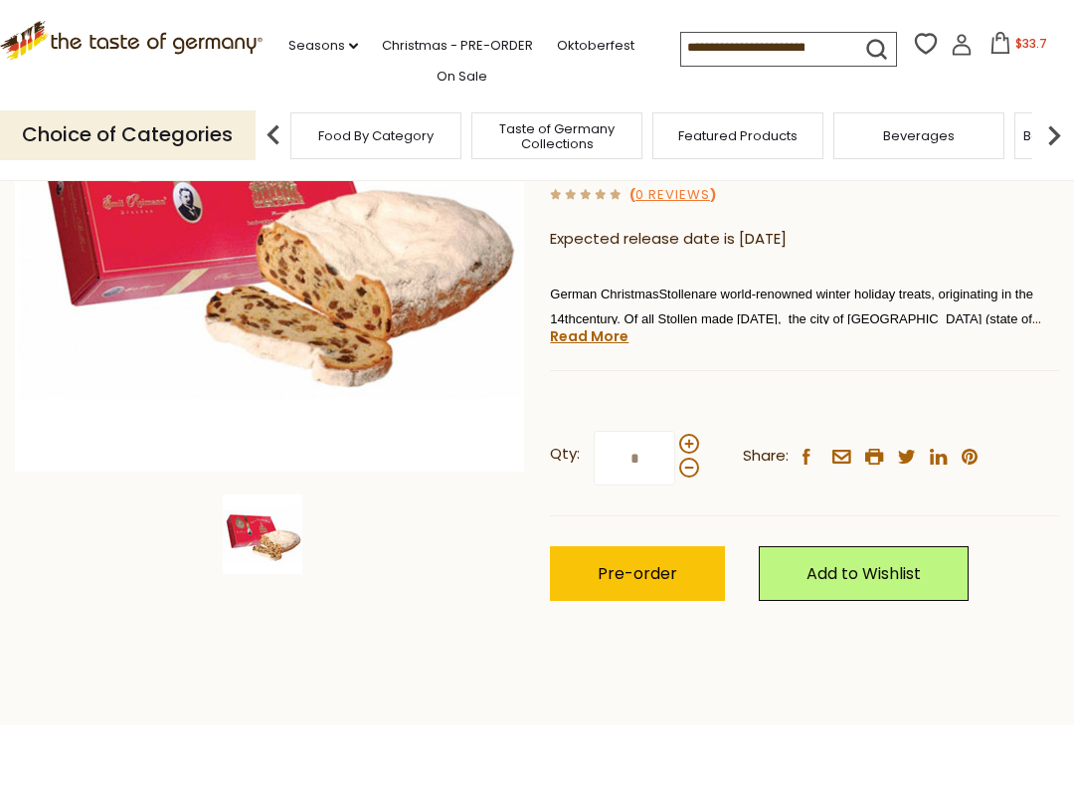
click at [562, 338] on link "Read More" at bounding box center [589, 336] width 79 height 20
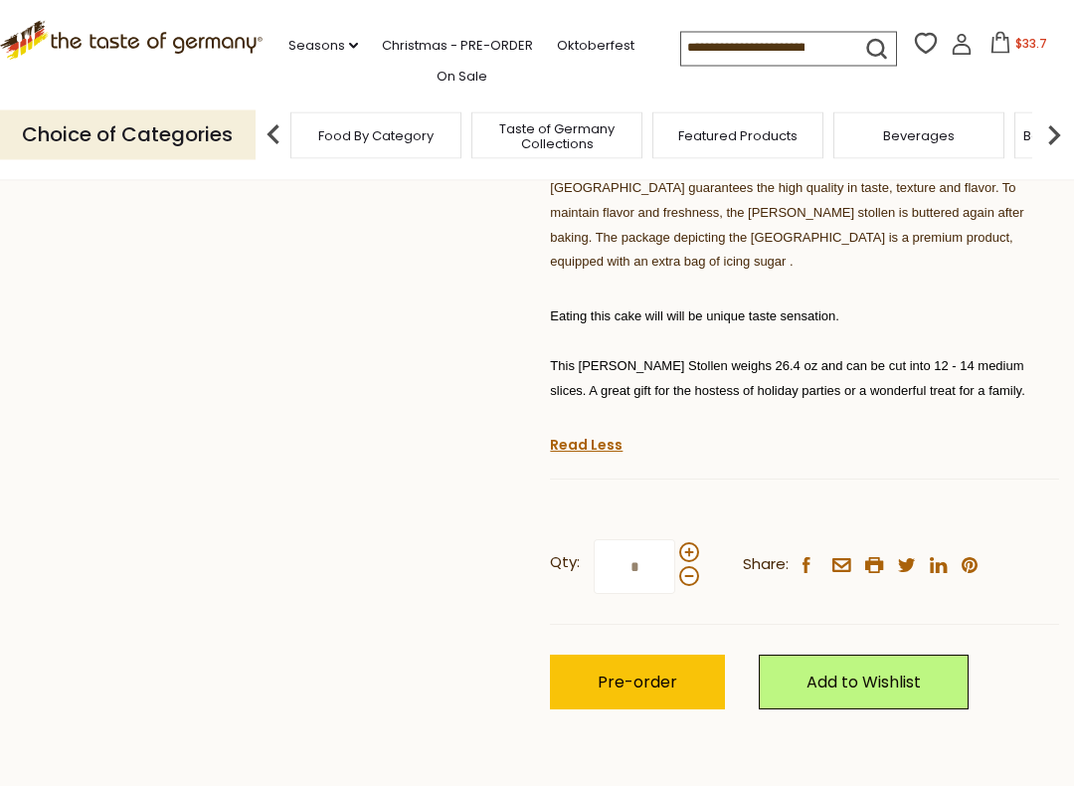
scroll to position [752, 0]
click at [575, 655] on button "Pre-order" at bounding box center [637, 682] width 175 height 55
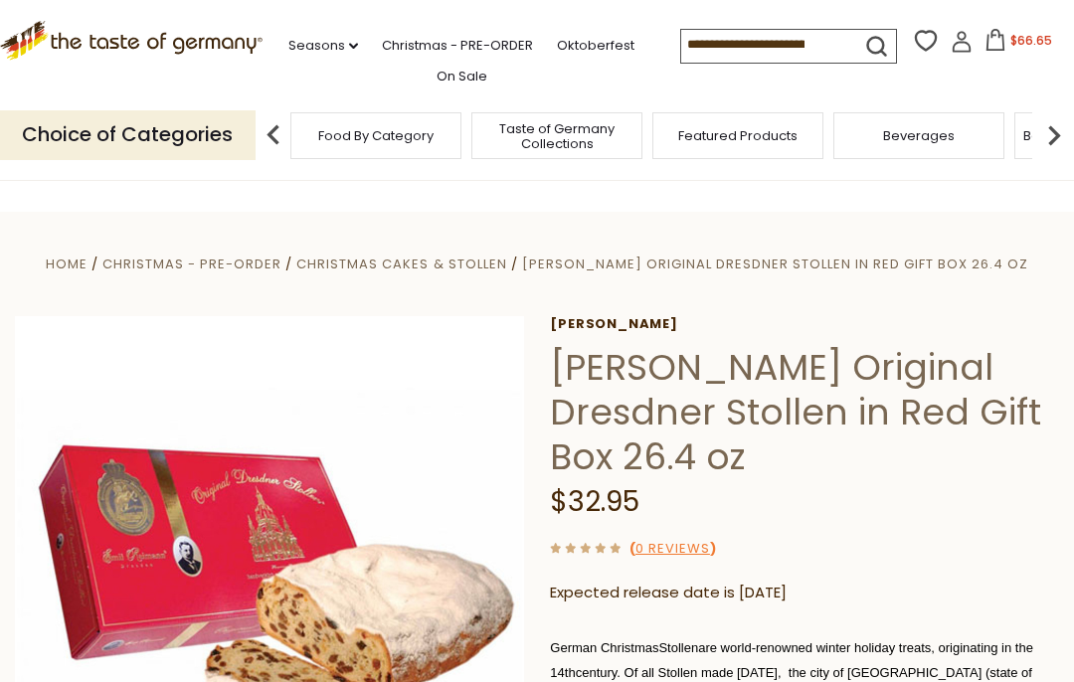
scroll to position [0, 0]
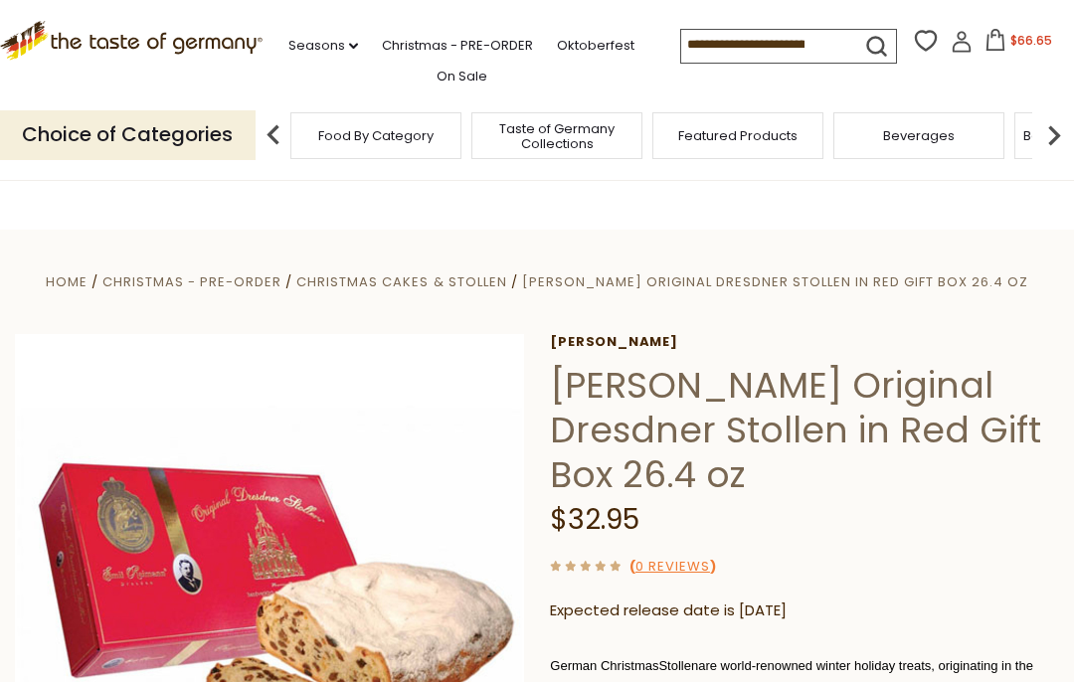
click at [1011, 37] on span "$66.65" at bounding box center [1032, 40] width 42 height 17
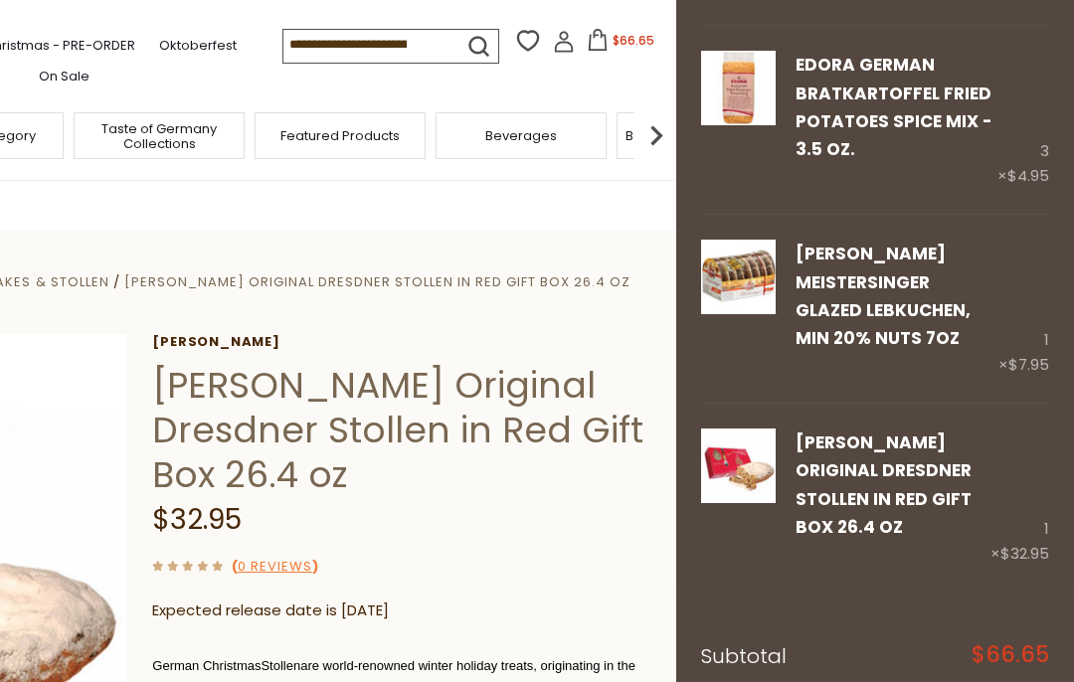
scroll to position [453, 0]
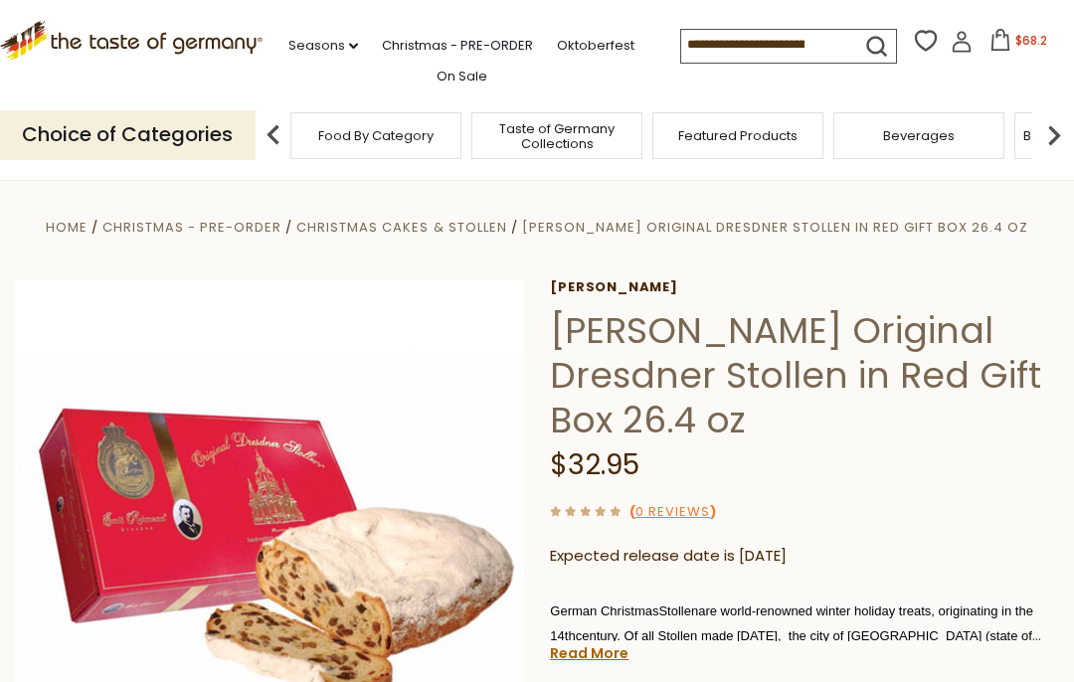
click at [681, 42] on input at bounding box center [765, 44] width 168 height 28
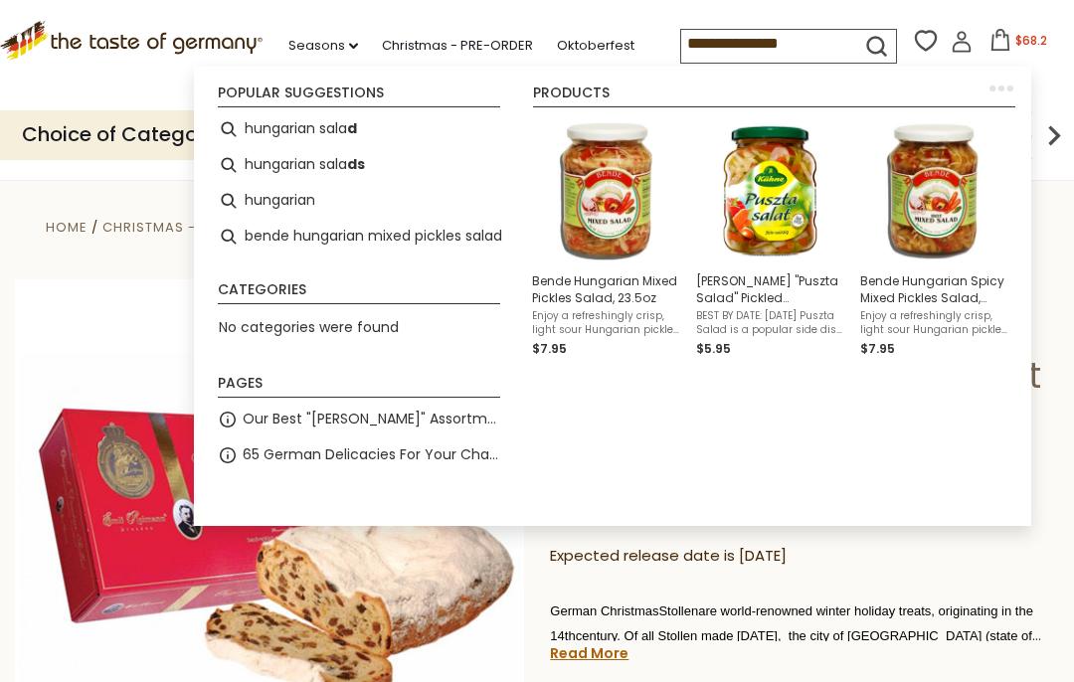
type input "**********"
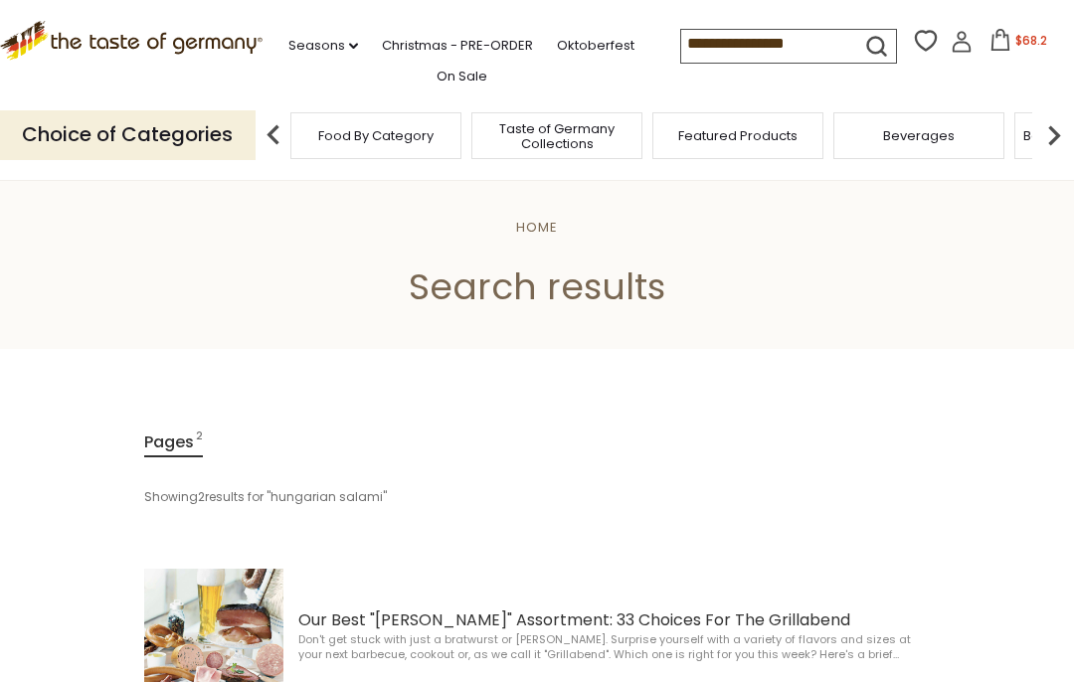
click at [762, 39] on input "**********" at bounding box center [765, 44] width 168 height 28
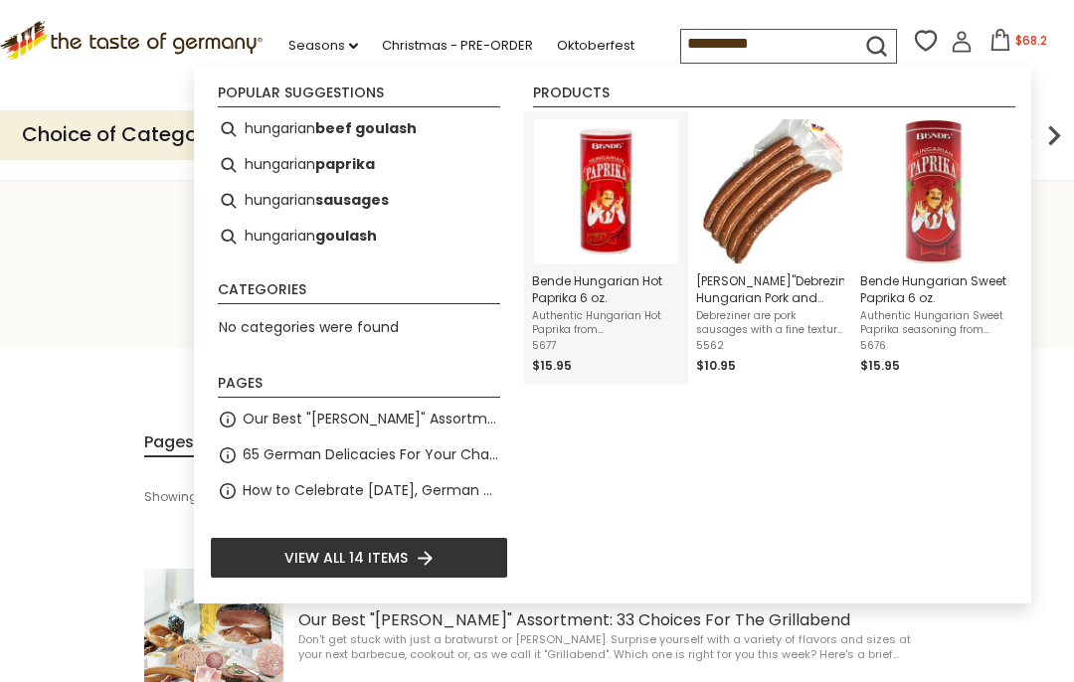
type input "*********"
click at [608, 235] on img "Bende Hungarian Hot Paprika 6 oz." at bounding box center [606, 191] width 144 height 144
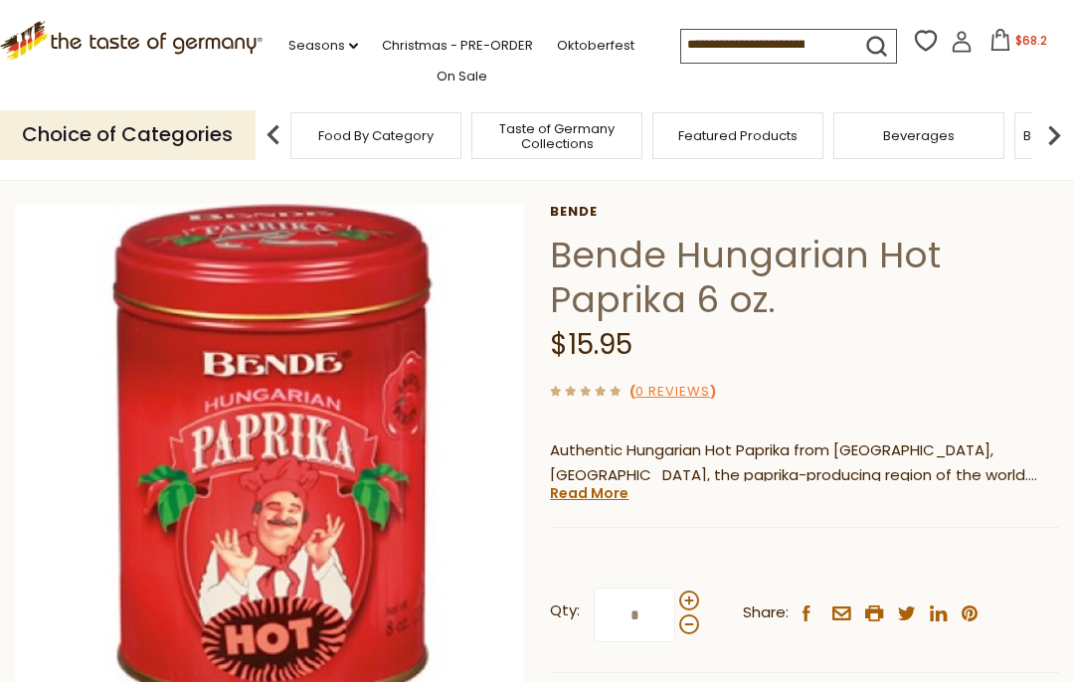
scroll to position [74, 0]
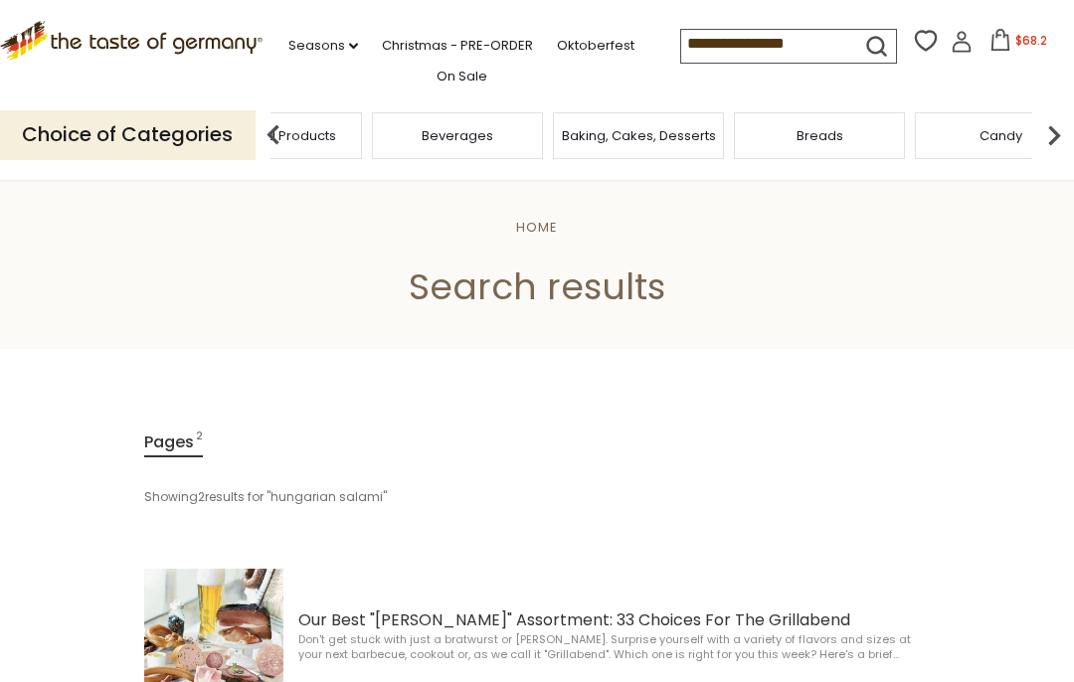
click at [336, 128] on span "Featured Products" at bounding box center [276, 135] width 119 height 15
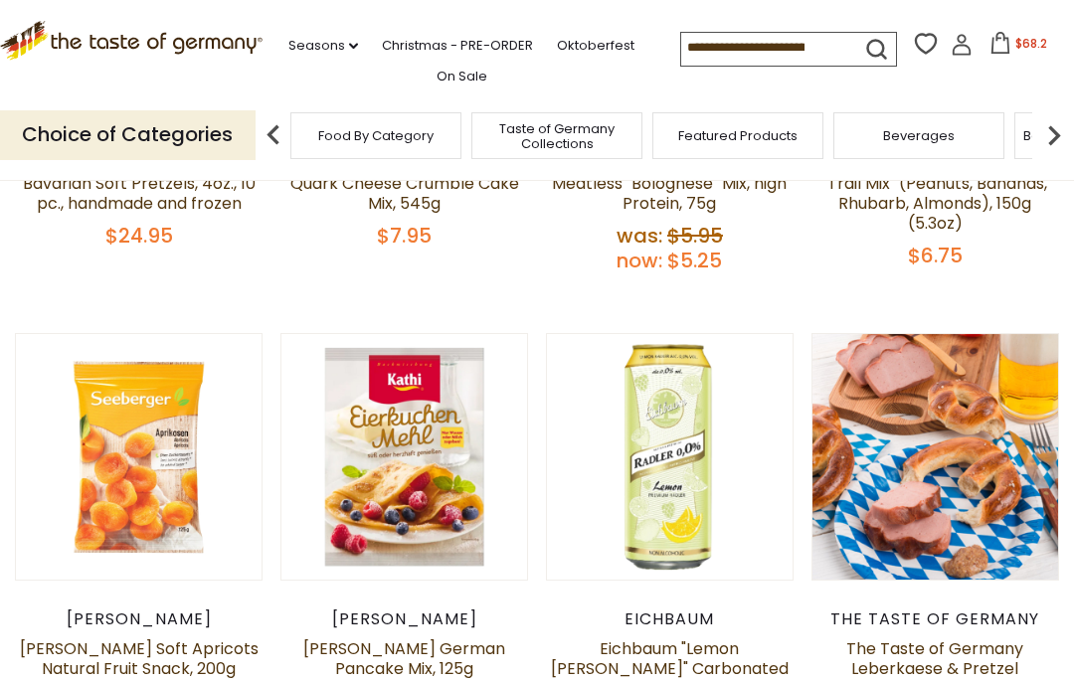
scroll to position [546, 0]
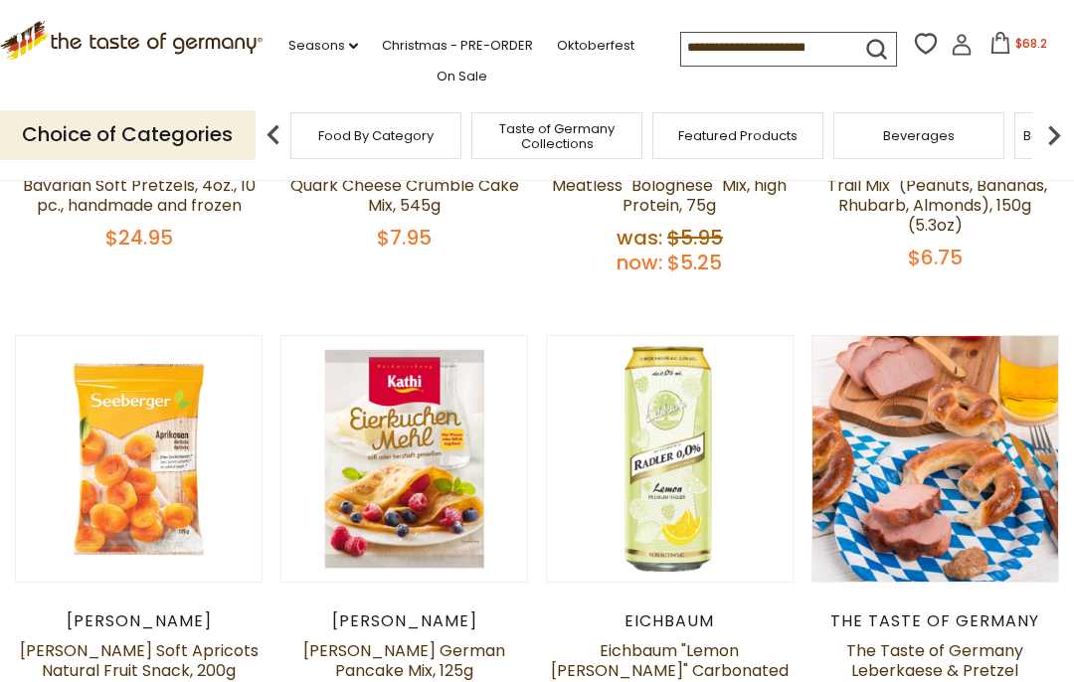
click at [758, 40] on input at bounding box center [765, 47] width 168 height 28
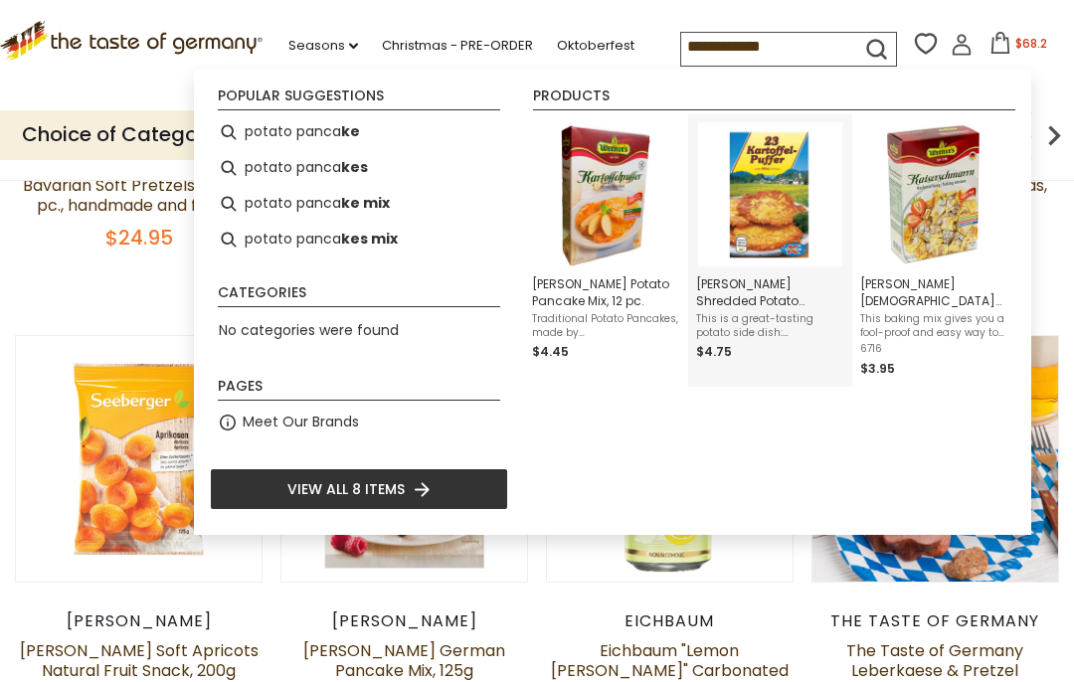
type input "**********"
click at [774, 227] on img "Dr. Knoll Shredded Potato Pancakes Mix (23 pc.), 8 oz." at bounding box center [770, 194] width 144 height 144
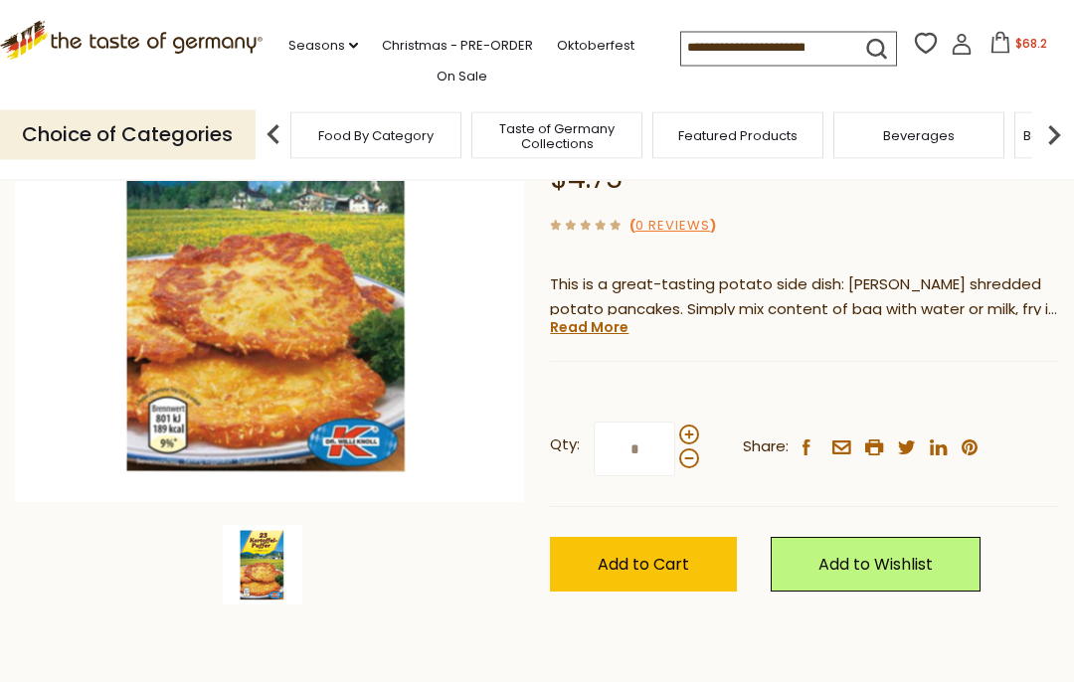
scroll to position [290, 0]
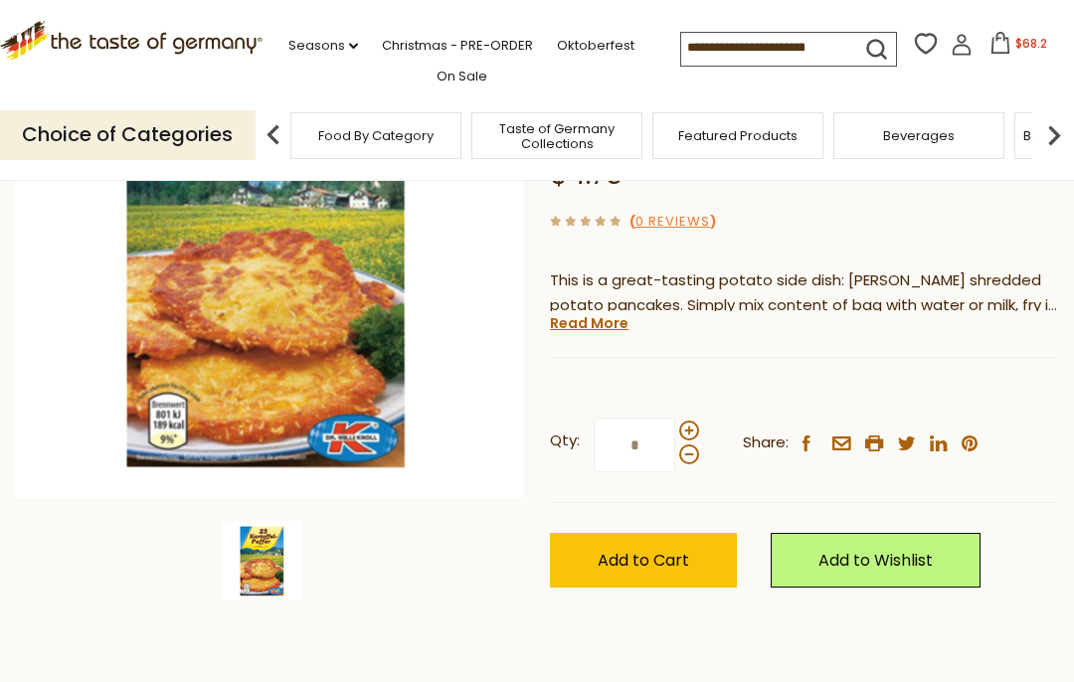
click at [691, 421] on span at bounding box center [689, 431] width 20 height 20
click at [675, 418] on input "*" at bounding box center [635, 445] width 82 height 55
type input "*"
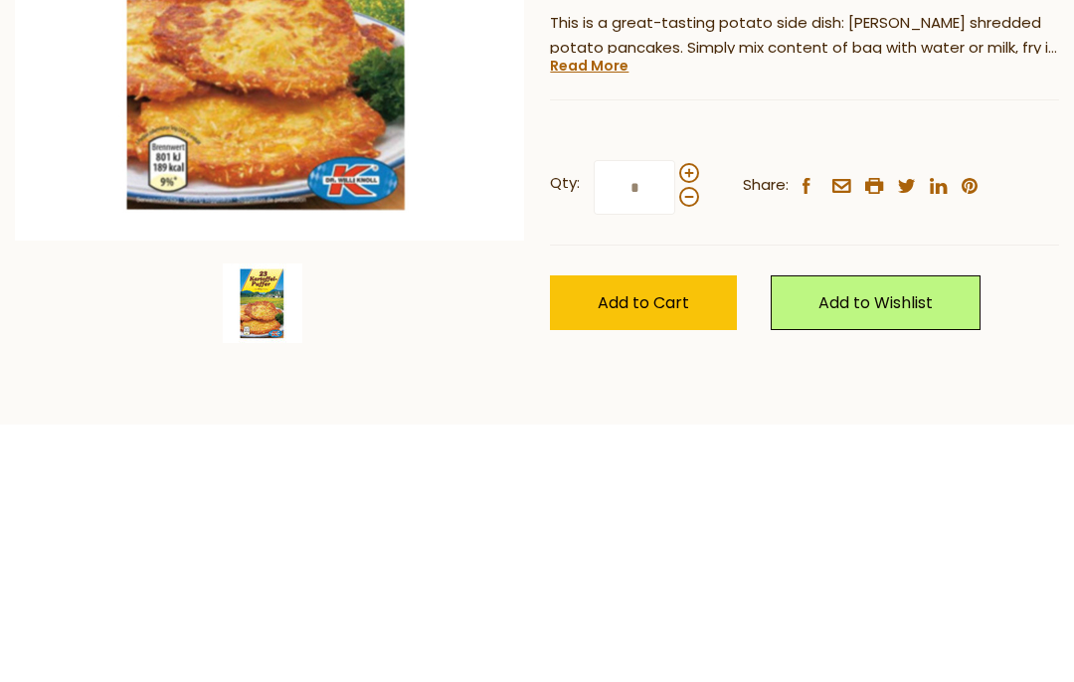
click at [684, 550] on span "Add to Cart" at bounding box center [644, 561] width 92 height 23
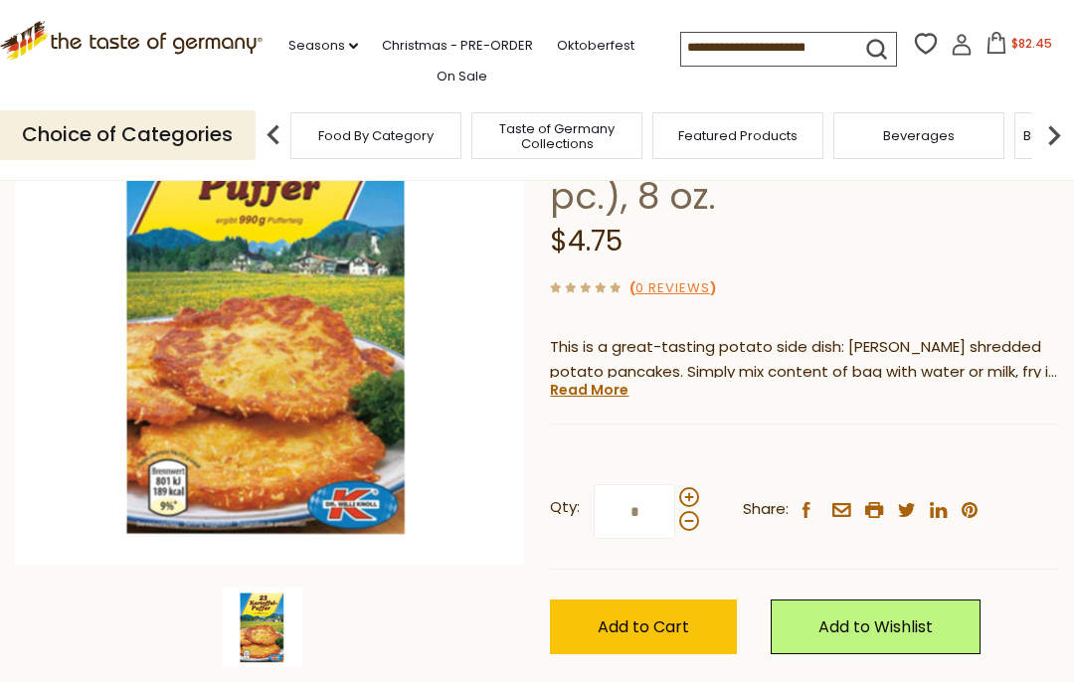
scroll to position [222, 0]
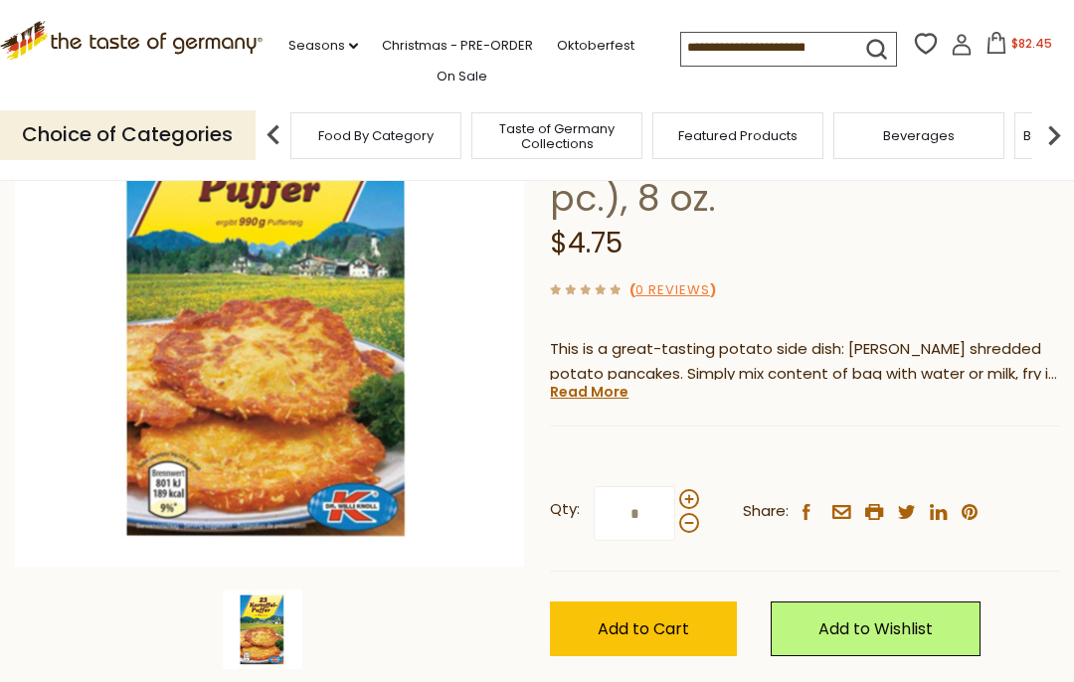
click at [723, 44] on input at bounding box center [765, 47] width 168 height 28
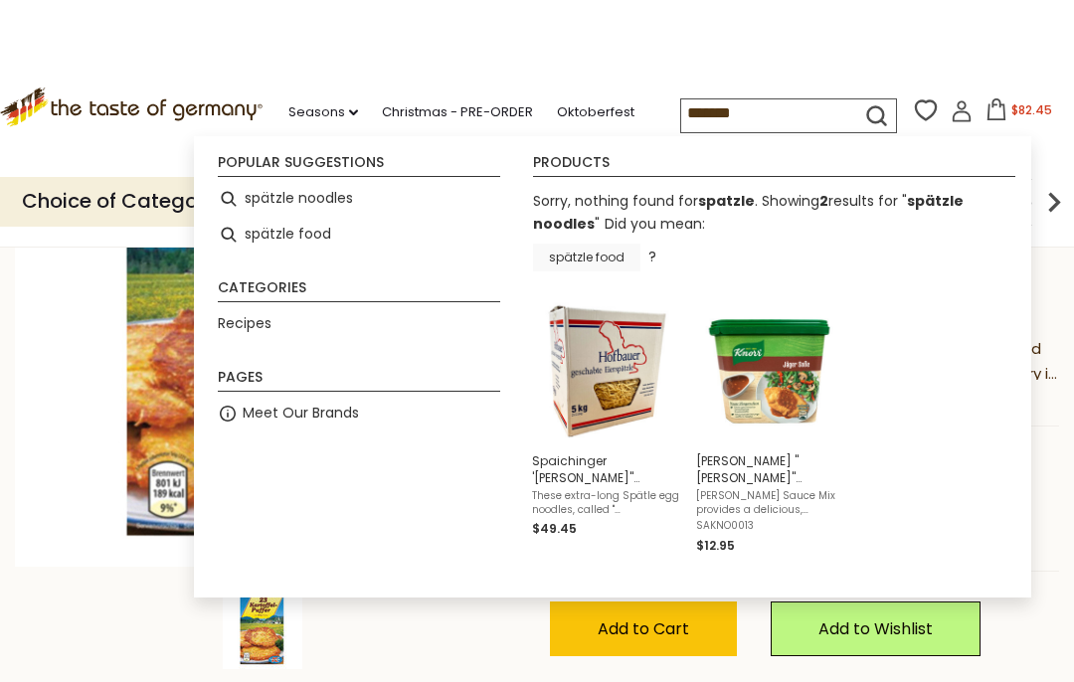
scroll to position [286, 0]
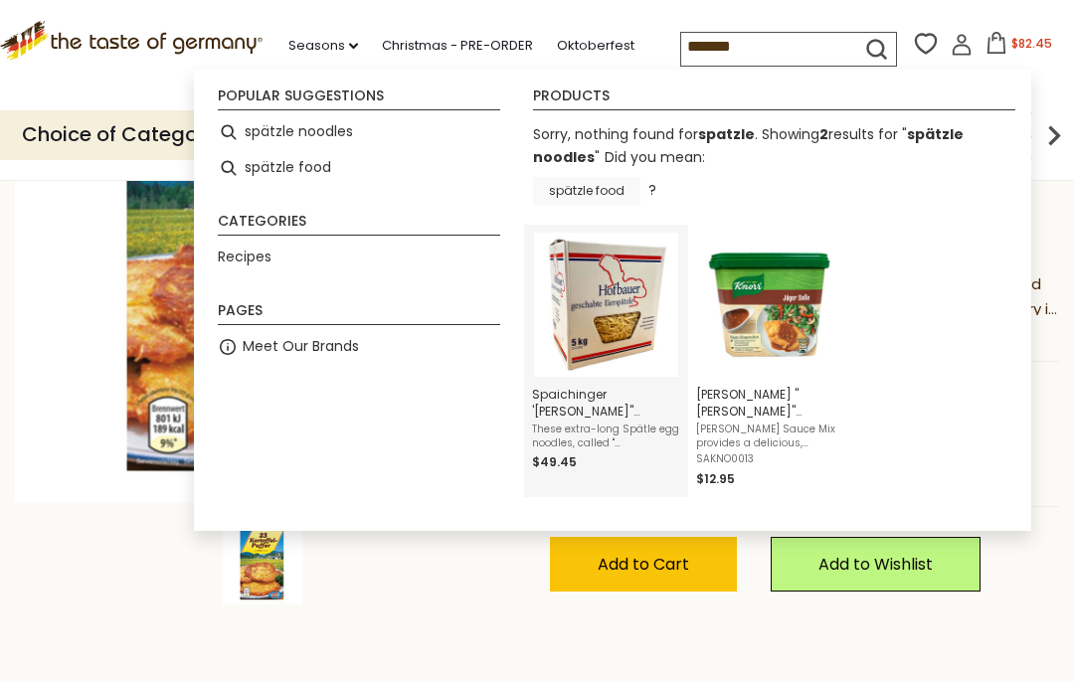
type input "*******"
click at [639, 298] on img "Instant Search Results" at bounding box center [606, 305] width 144 height 144
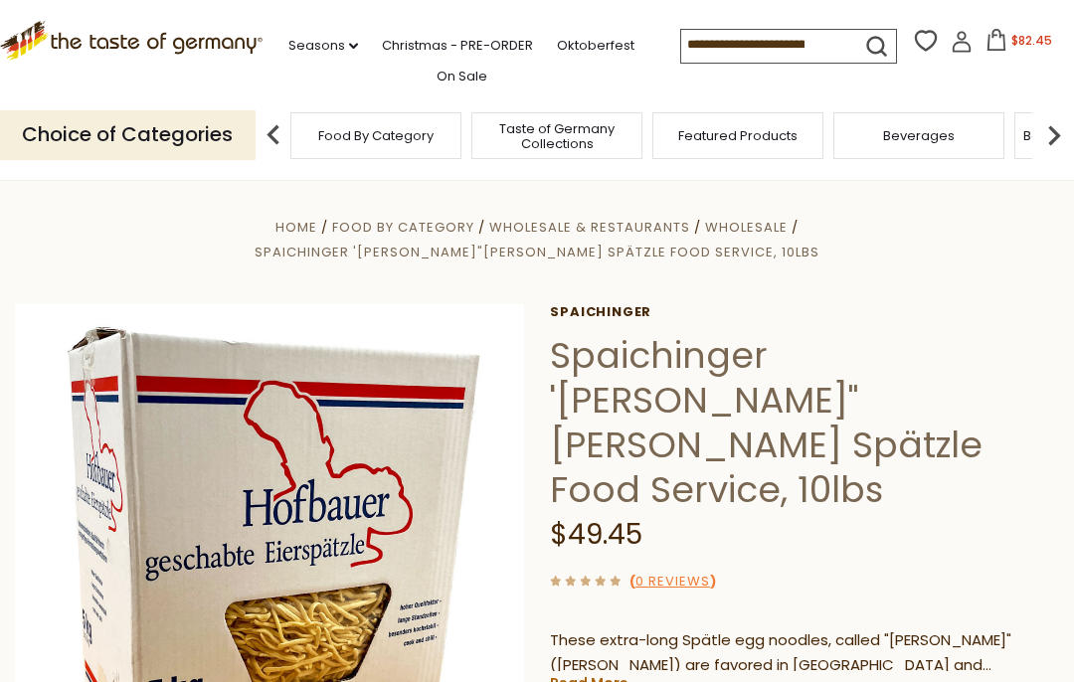
click at [288, 39] on link "Seasons dropdown_arrow" at bounding box center [323, 46] width 70 height 22
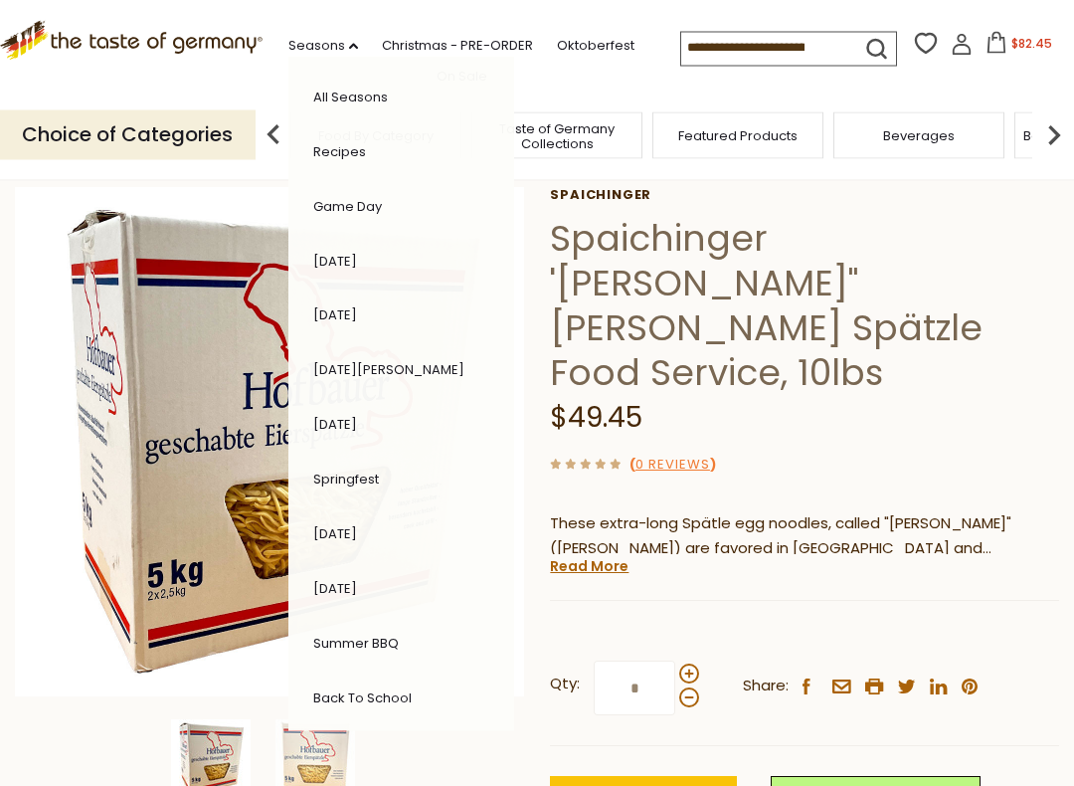
scroll to position [117, 0]
click at [344, 149] on link "Recipes" at bounding box center [339, 151] width 53 height 19
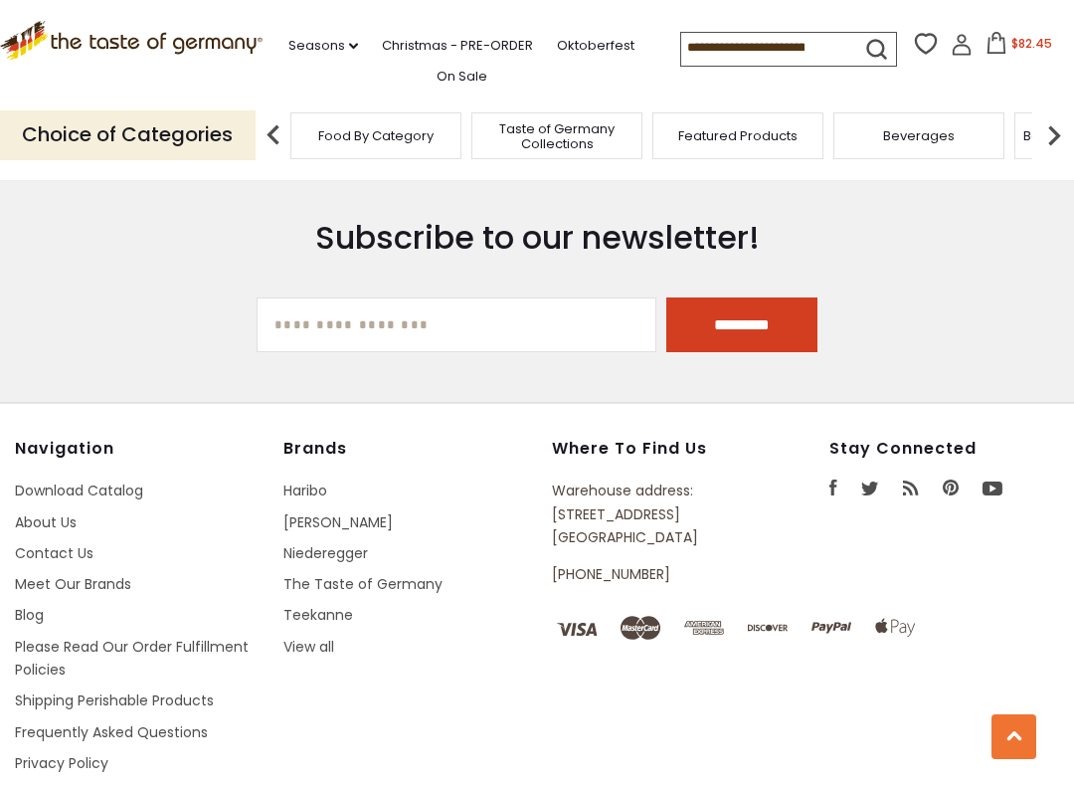
scroll to position [906, 0]
click at [501, 347] on input "[EMAIL_ADDRESS][DOMAIN_NAME]" at bounding box center [457, 323] width 400 height 55
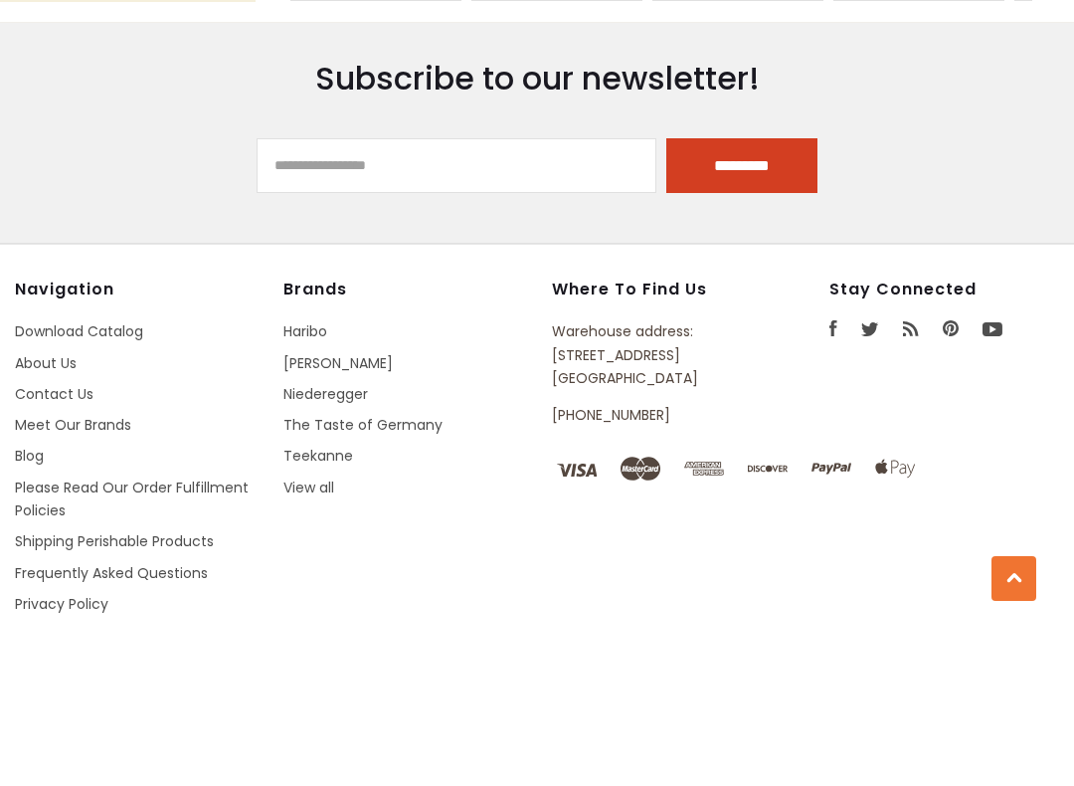
type input "**********"
click at [753, 296] on input "*********" at bounding box center [741, 323] width 151 height 55
